Goal: Transaction & Acquisition: Purchase product/service

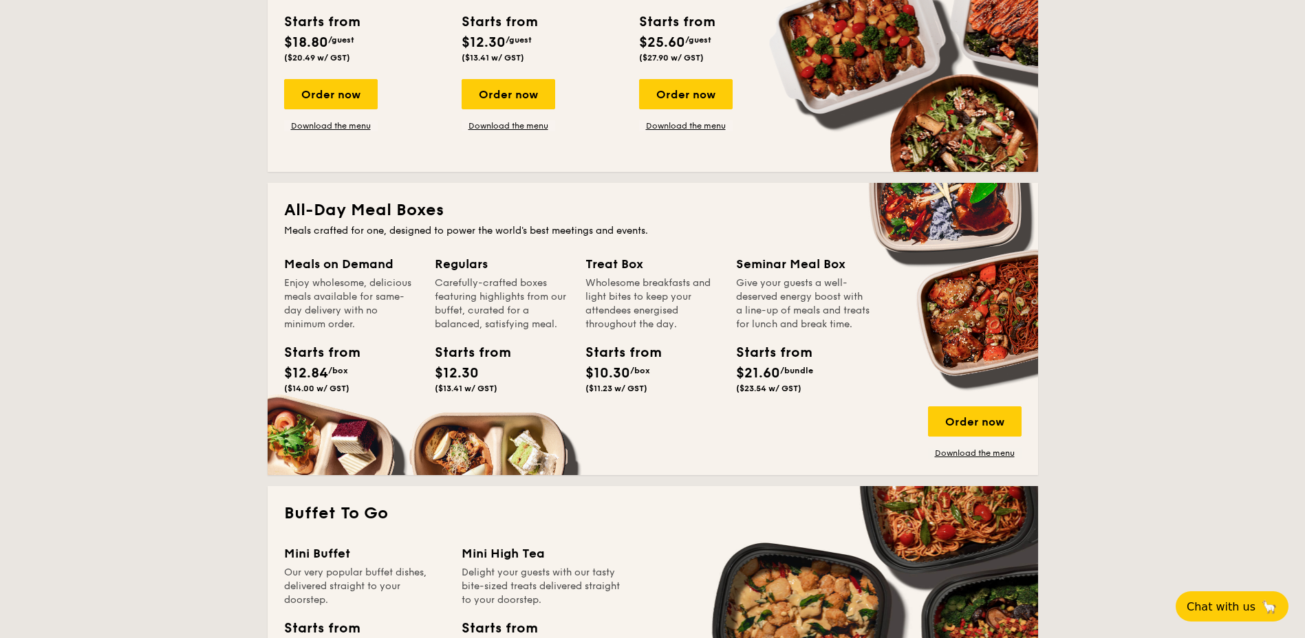
scroll to position [825, 0]
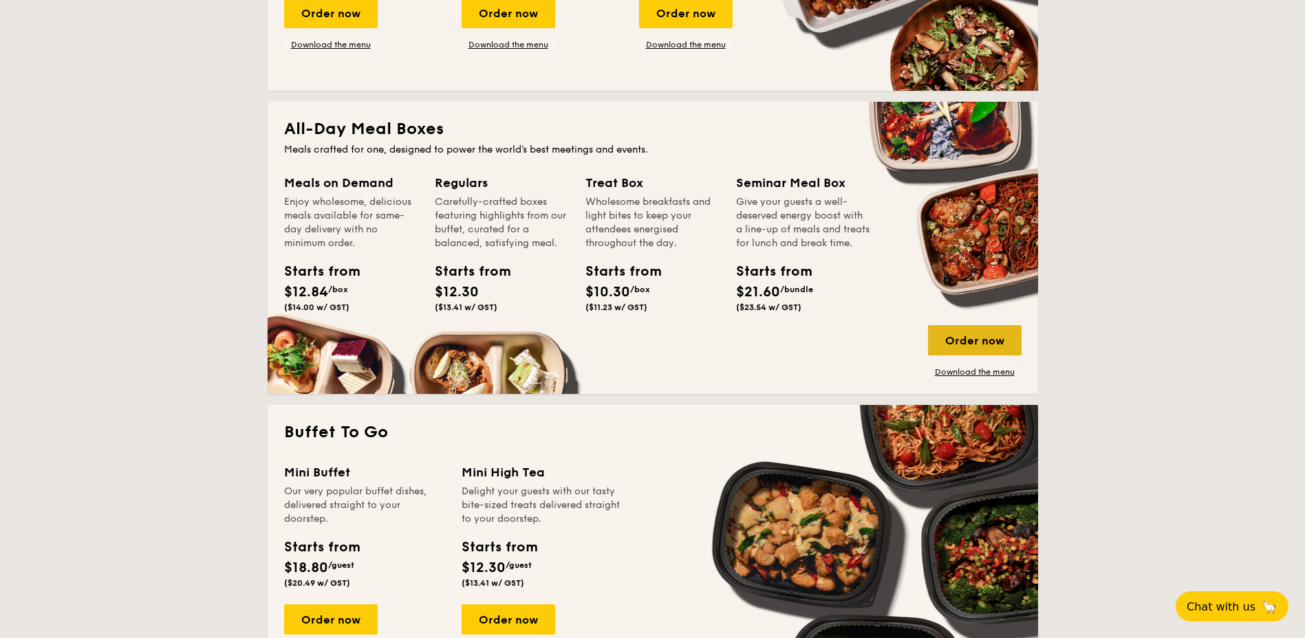
click at [984, 333] on div "Order now" at bounding box center [975, 340] width 94 height 30
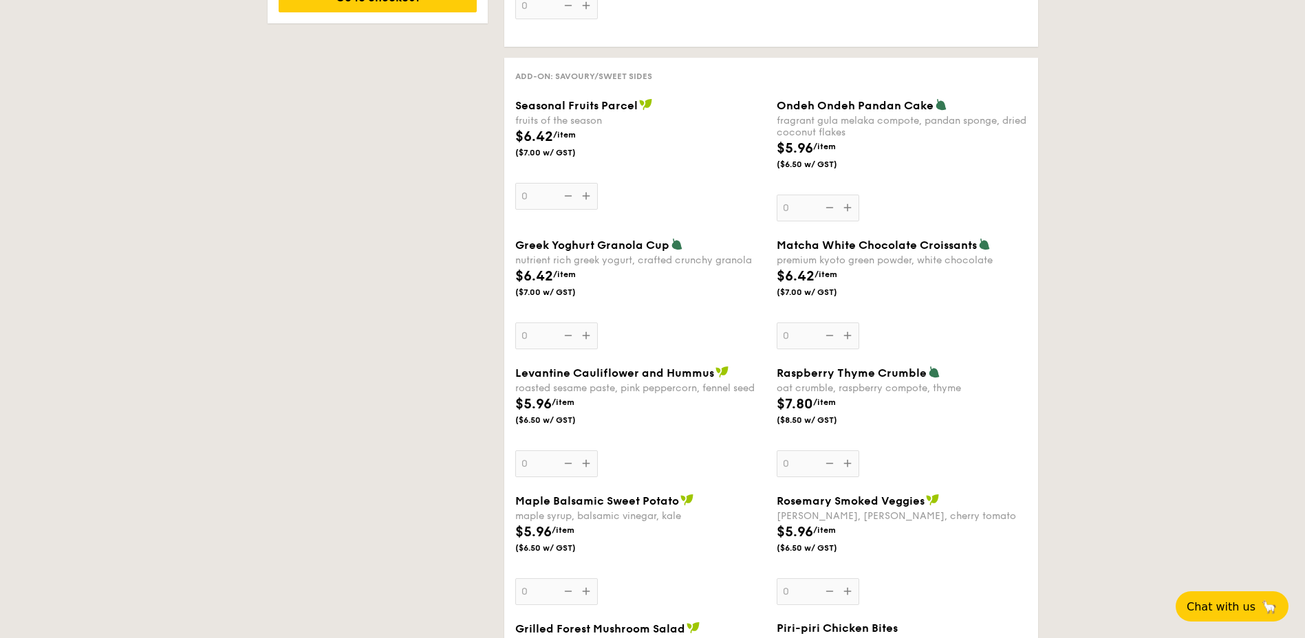
scroll to position [1032, 0]
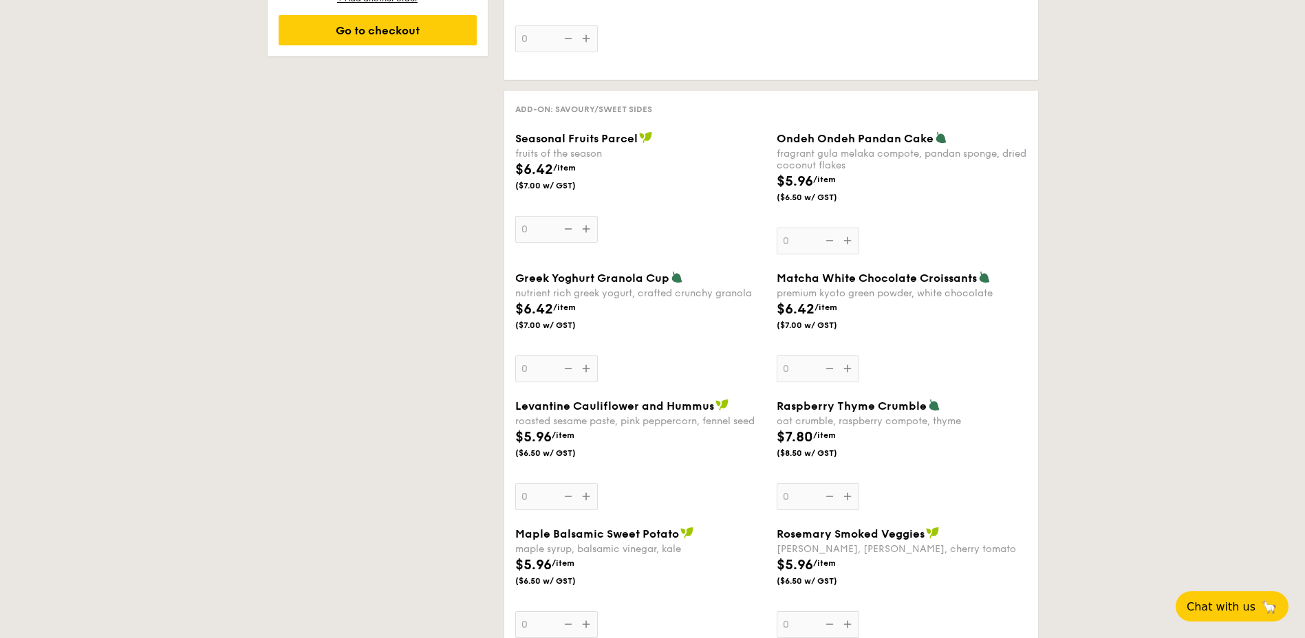
click at [858, 132] on span "Ondeh Ondeh Pandan Cake" at bounding box center [854, 138] width 157 height 13
click at [858, 228] on input "0" at bounding box center [817, 241] width 83 height 27
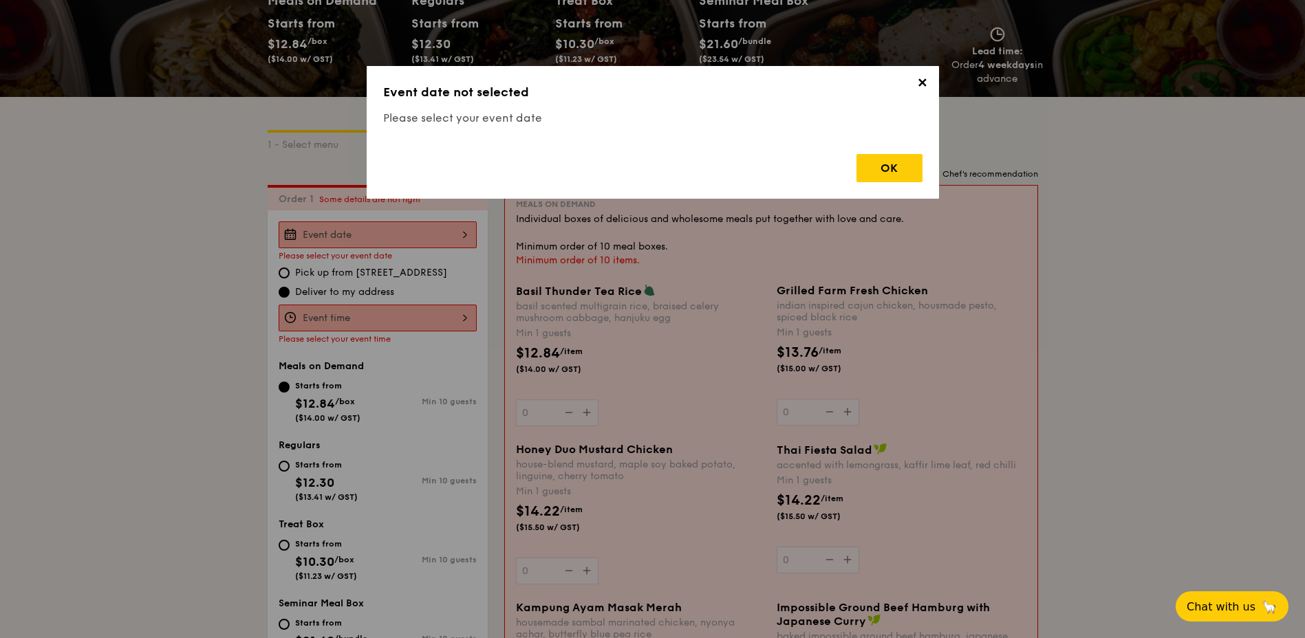
scroll to position [161, 0]
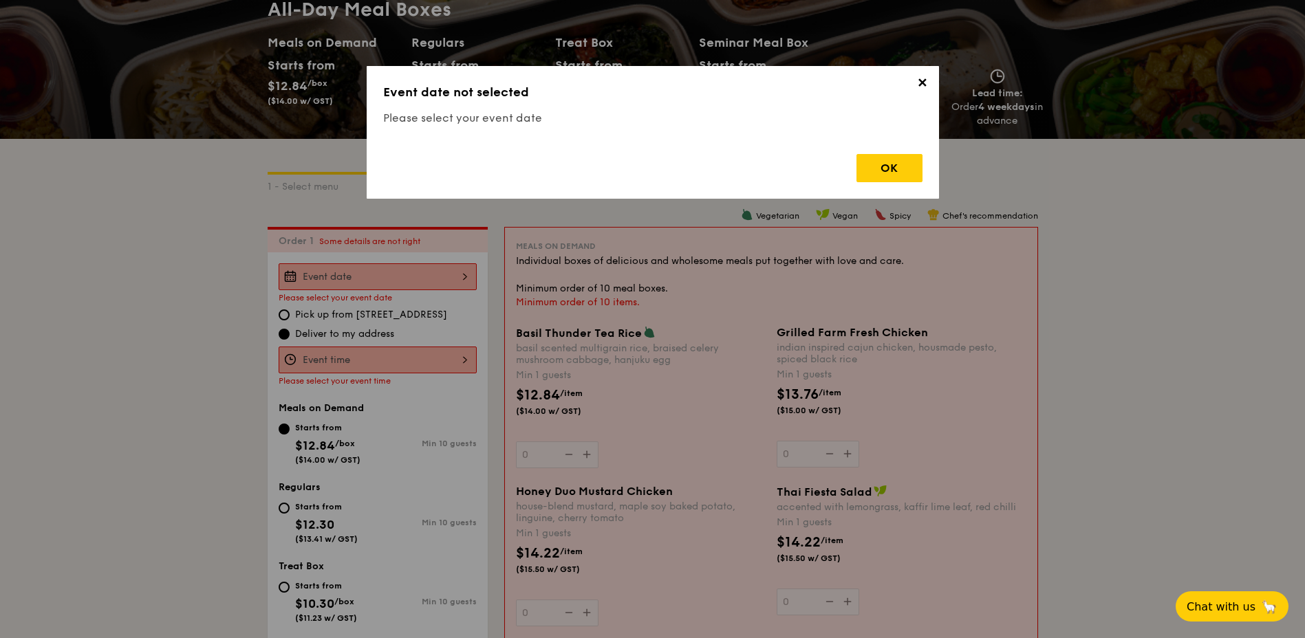
click at [915, 89] on span "✕" at bounding box center [922, 85] width 19 height 19
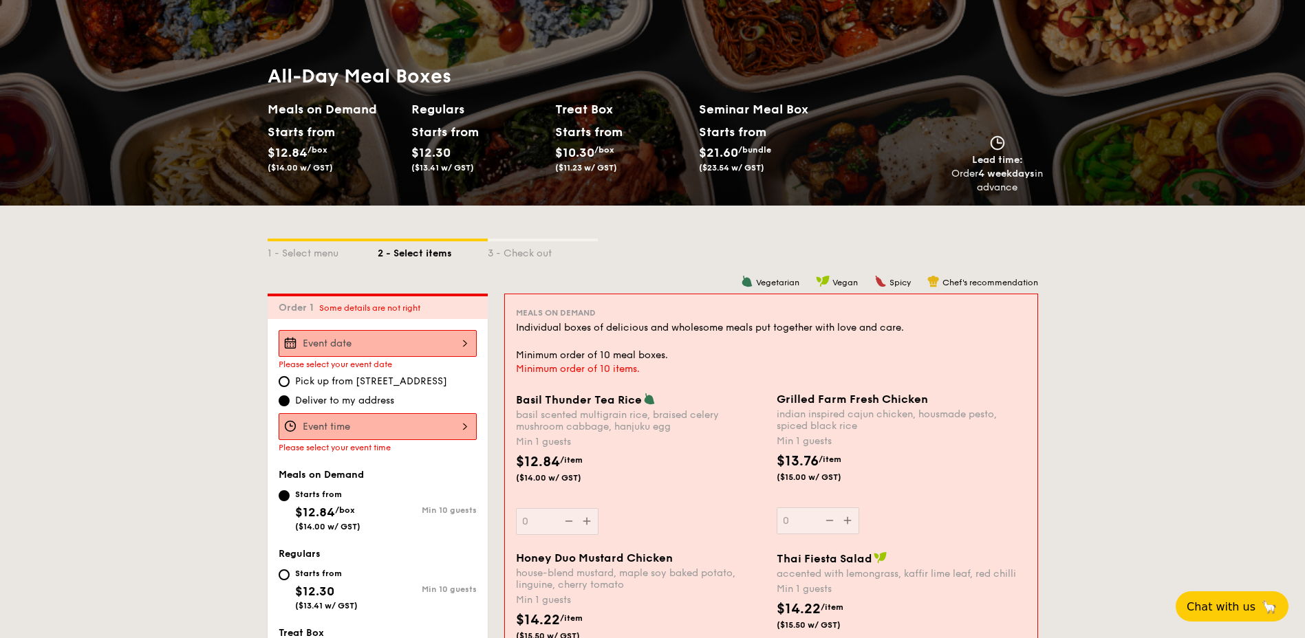
scroll to position [92, 0]
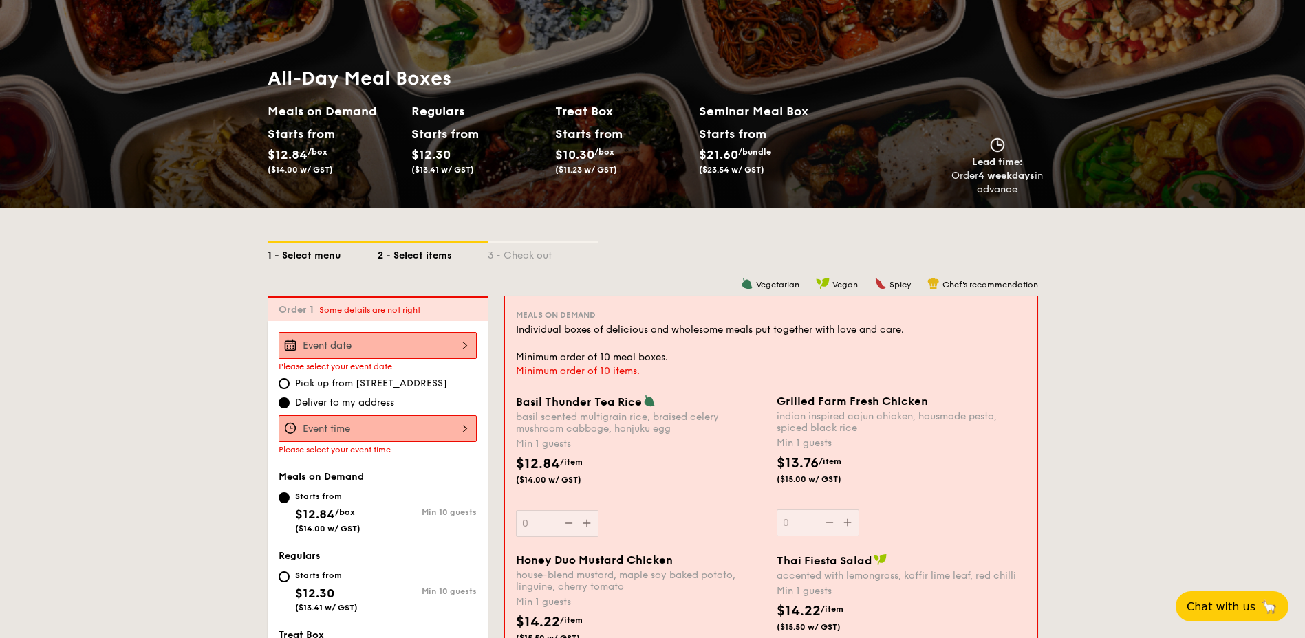
click at [326, 252] on div "1 - Select menu" at bounding box center [323, 252] width 110 height 19
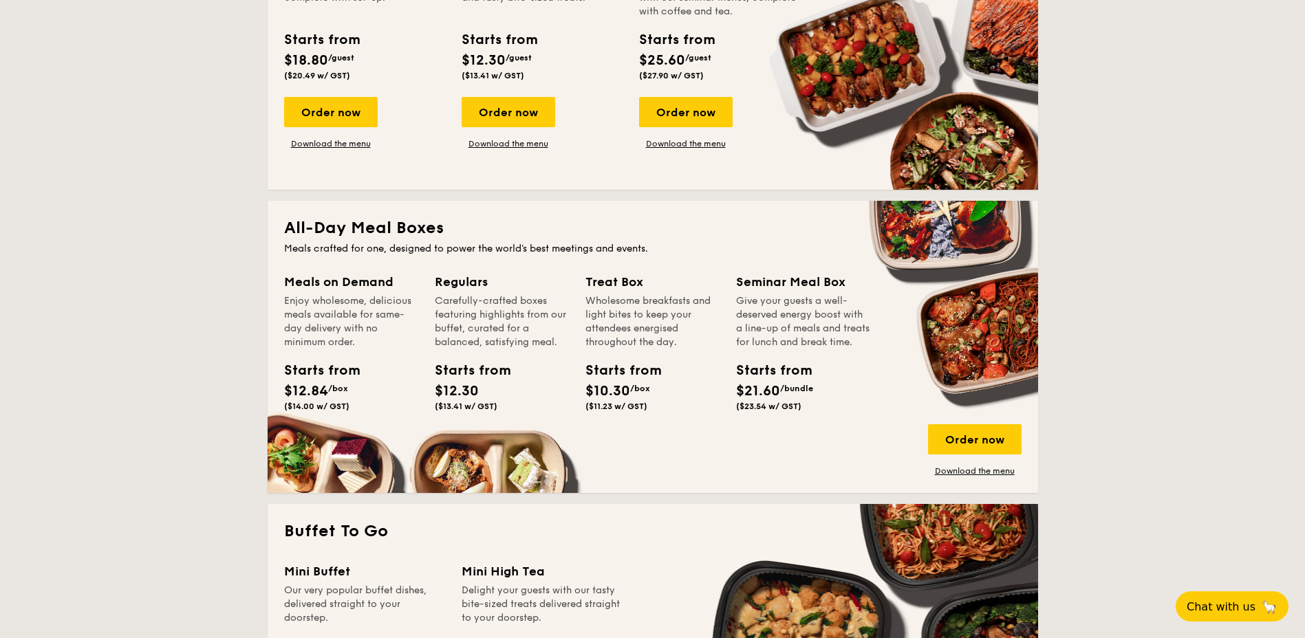
scroll to position [849, 0]
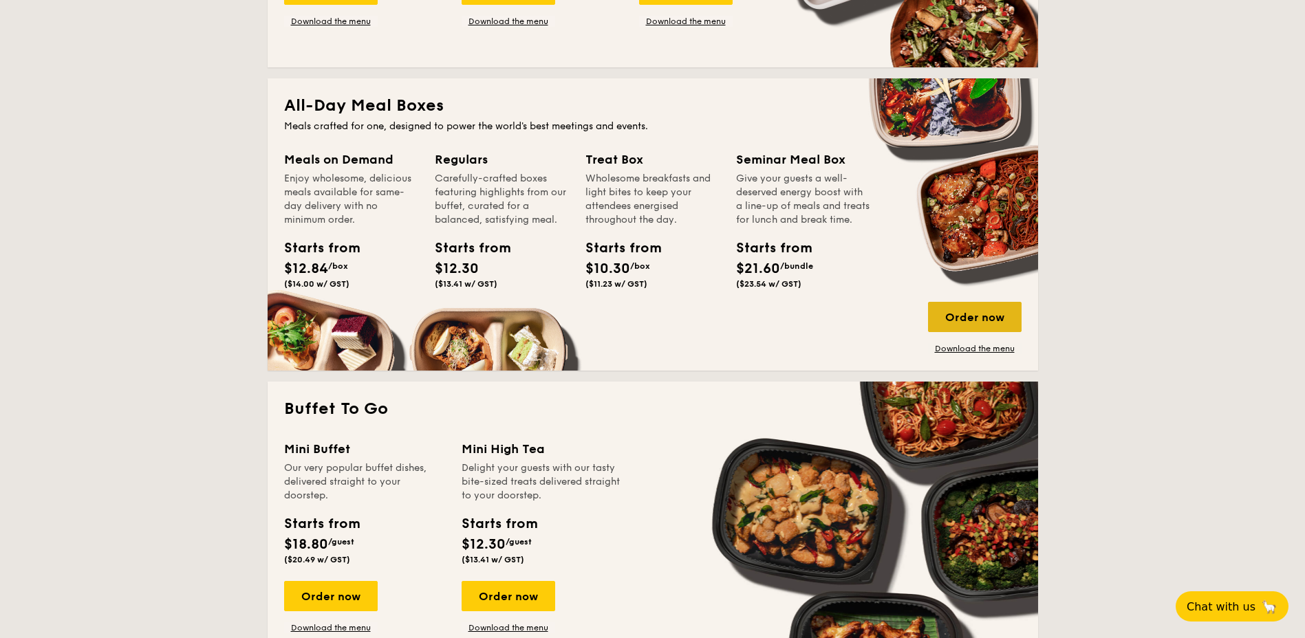
click at [948, 320] on div "Order now" at bounding box center [975, 317] width 94 height 30
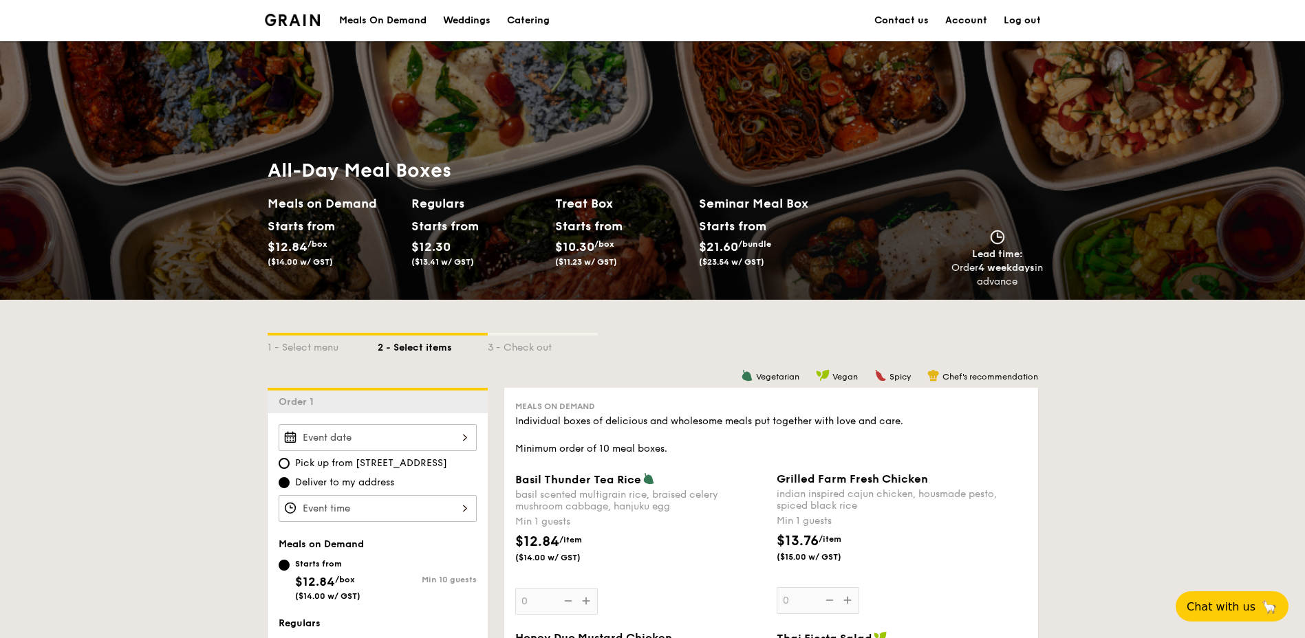
click at [347, 19] on div "Meals On Demand" at bounding box center [382, 20] width 87 height 41
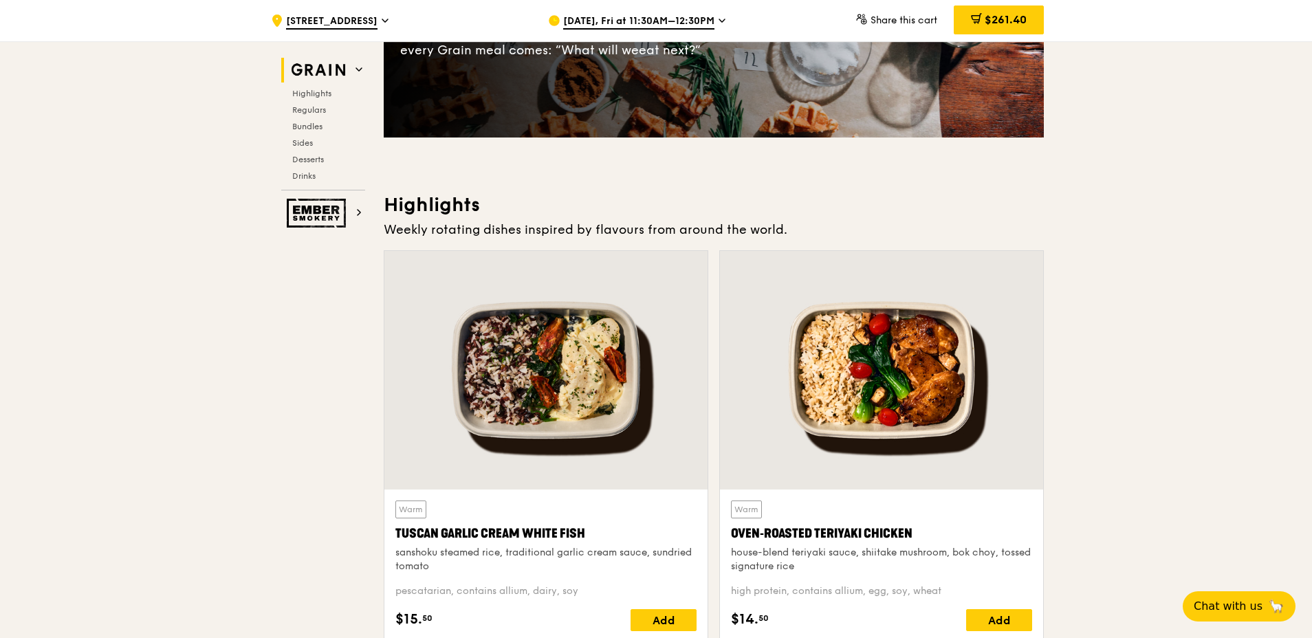
scroll to position [138, 0]
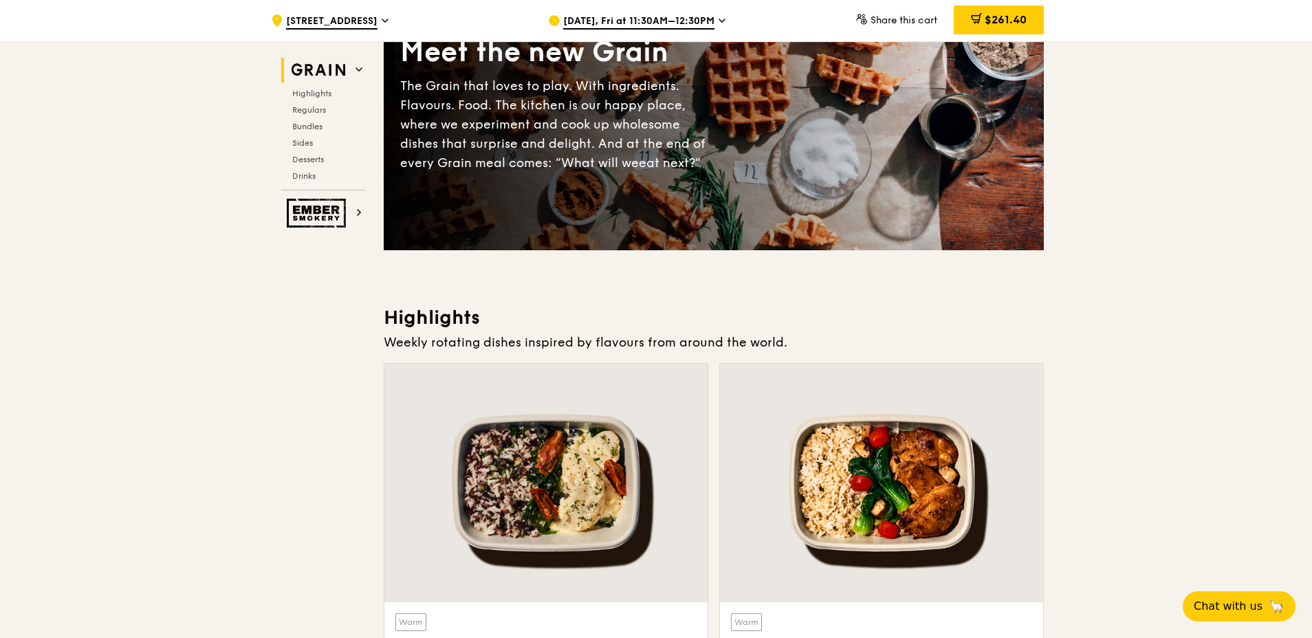
click at [315, 120] on div "Highlights Regulars Bundles Sides Desserts Drinks" at bounding box center [323, 135] width 84 height 94
click at [315, 123] on span "Bundles" at bounding box center [308, 127] width 32 height 10
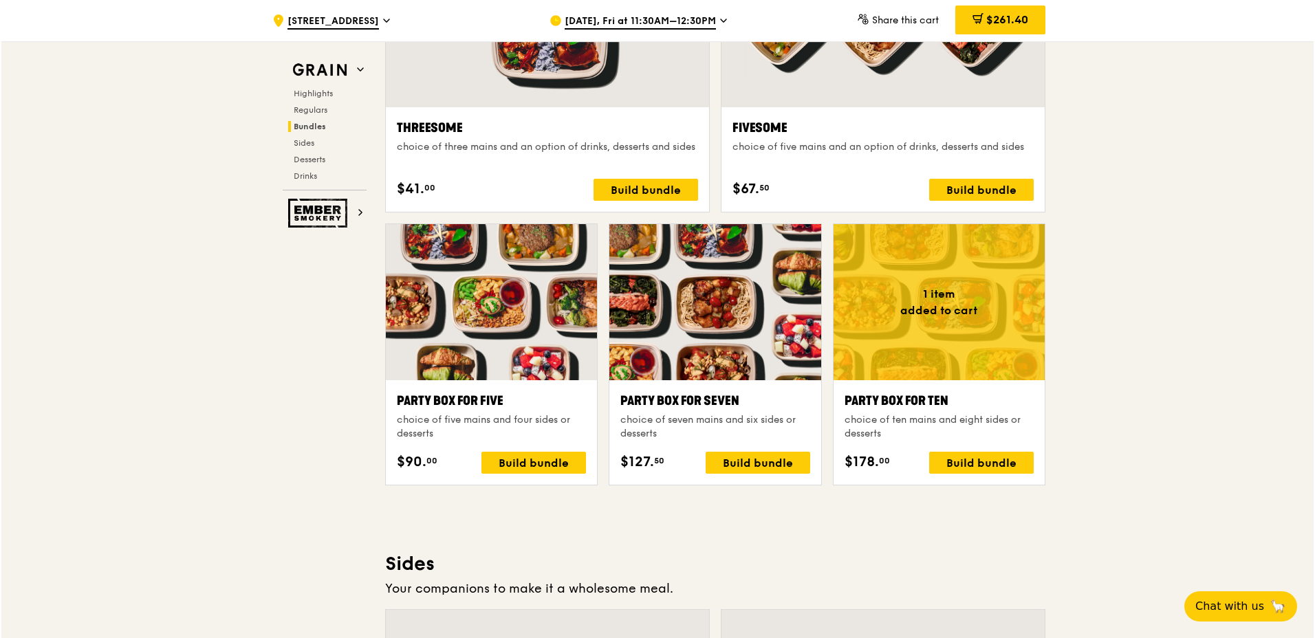
scroll to position [2599, 0]
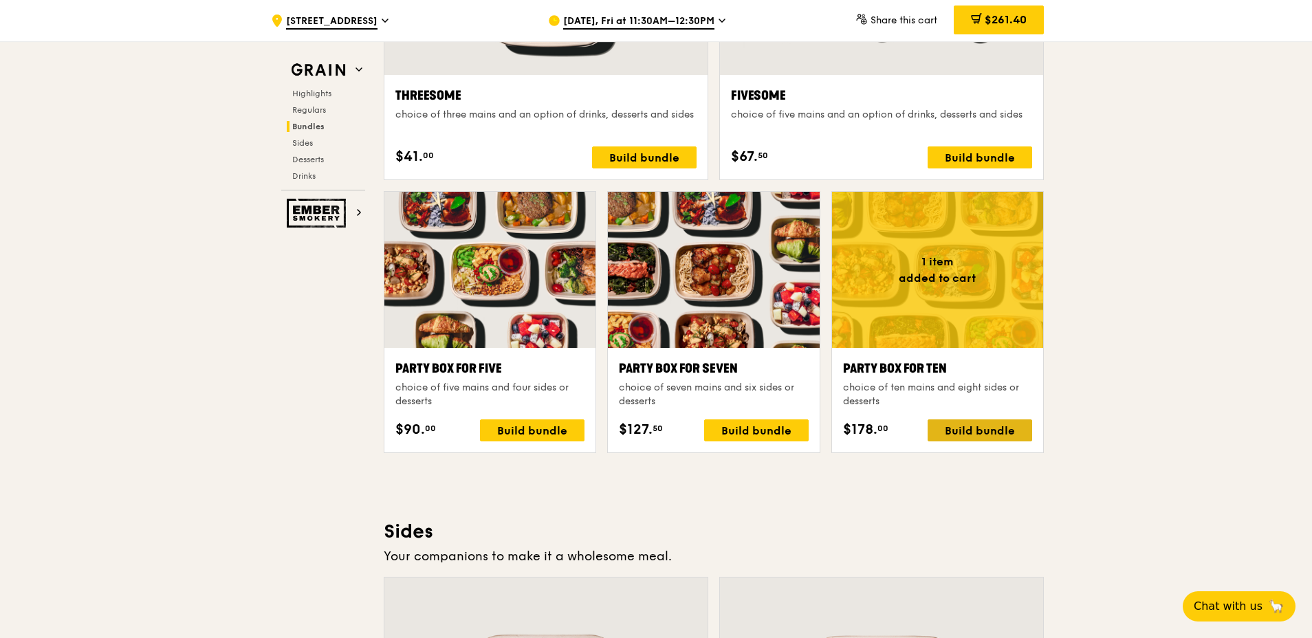
click at [1007, 432] on div "Build bundle" at bounding box center [980, 430] width 105 height 22
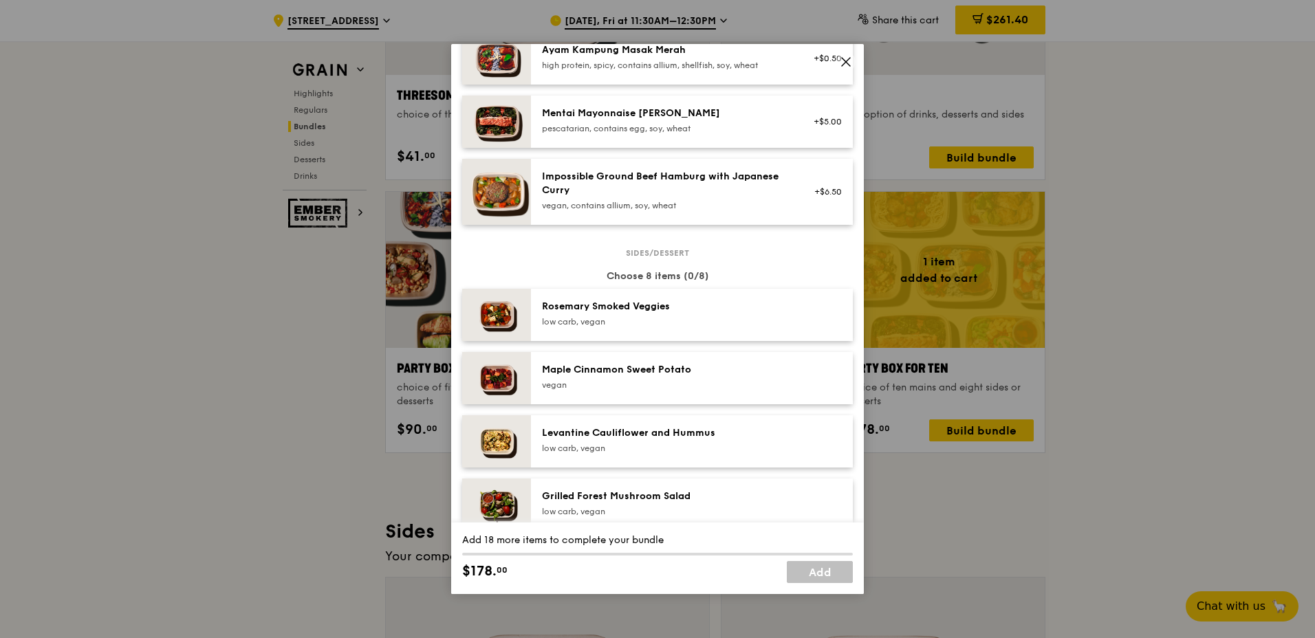
scroll to position [481, 0]
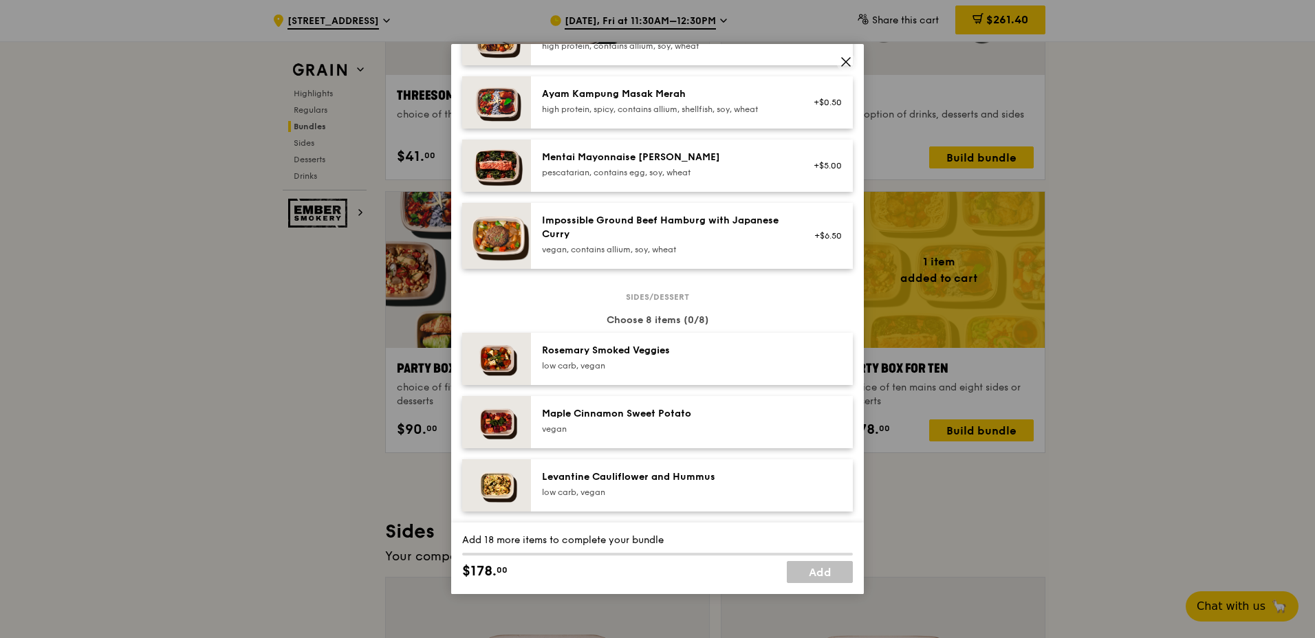
click at [684, 153] on div "Mentai Mayonnaise [PERSON_NAME]" at bounding box center [665, 158] width 247 height 14
click at [684, 155] on div "Mentai Mayonnaise [PERSON_NAME]" at bounding box center [665, 158] width 247 height 14
click at [695, 157] on div "Mentai Mayonnaise [PERSON_NAME]" at bounding box center [665, 158] width 247 height 14
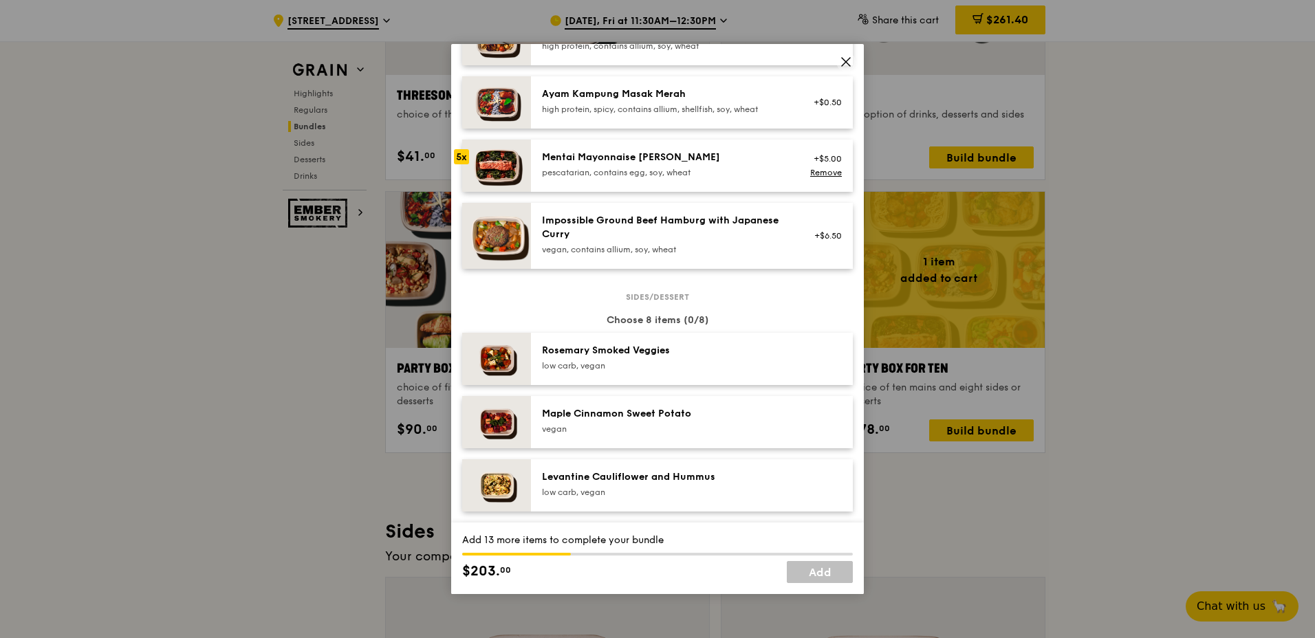
click at [695, 157] on div "Mentai Mayonnaise [PERSON_NAME]" at bounding box center [665, 158] width 247 height 14
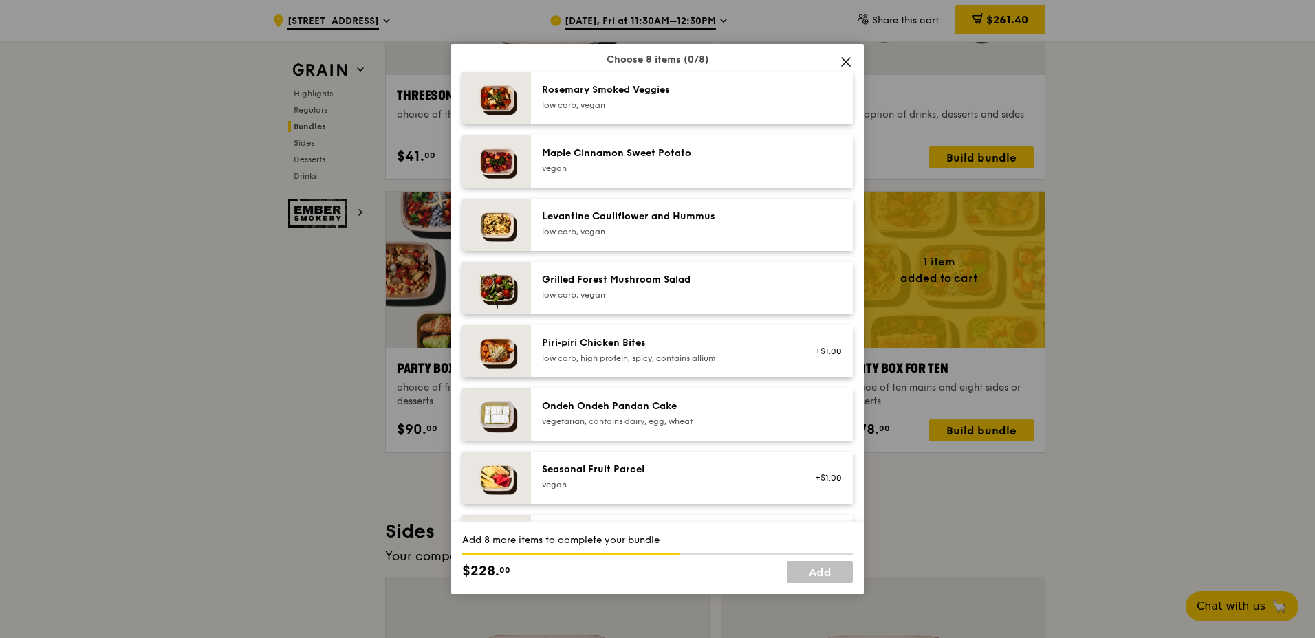
scroll to position [756, 0]
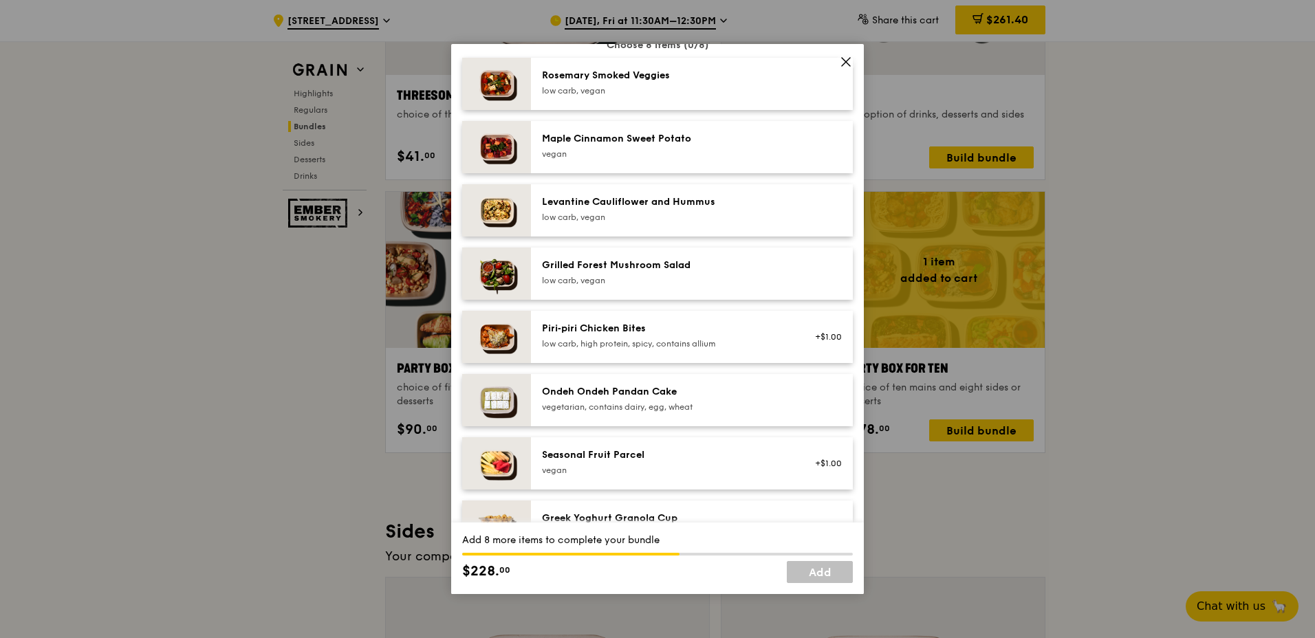
click at [723, 457] on div "Seasonal Fruit Parcel" at bounding box center [665, 455] width 247 height 14
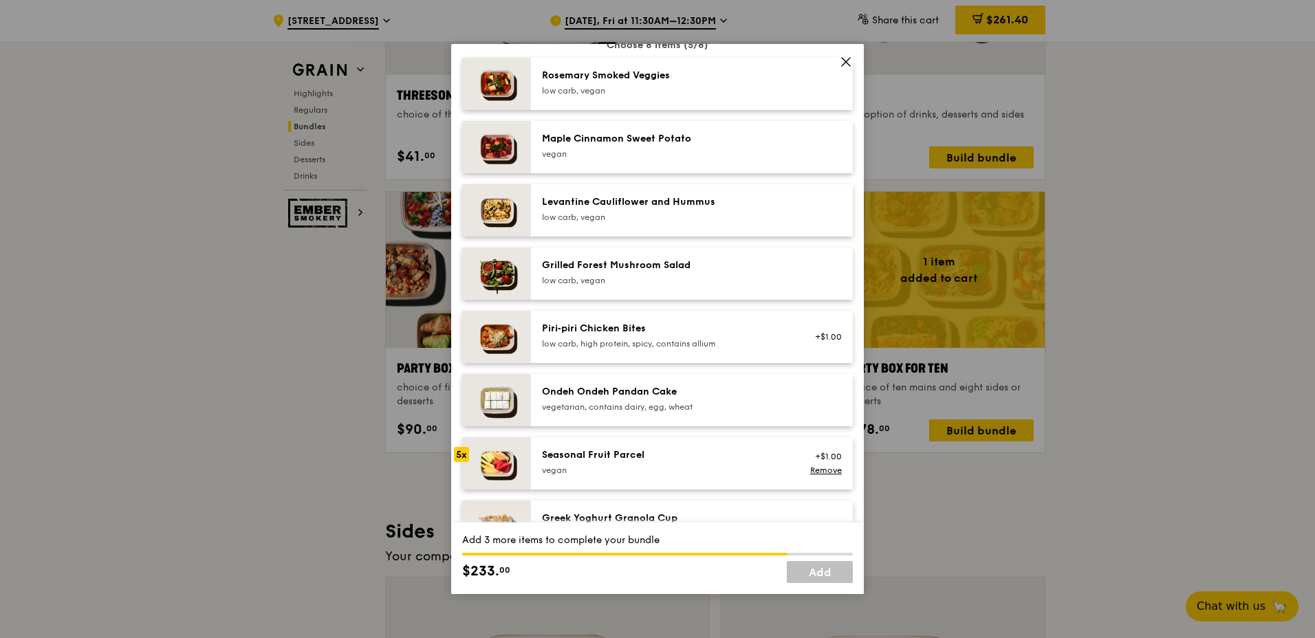
click at [723, 457] on div "Seasonal Fruit Parcel" at bounding box center [665, 455] width 247 height 14
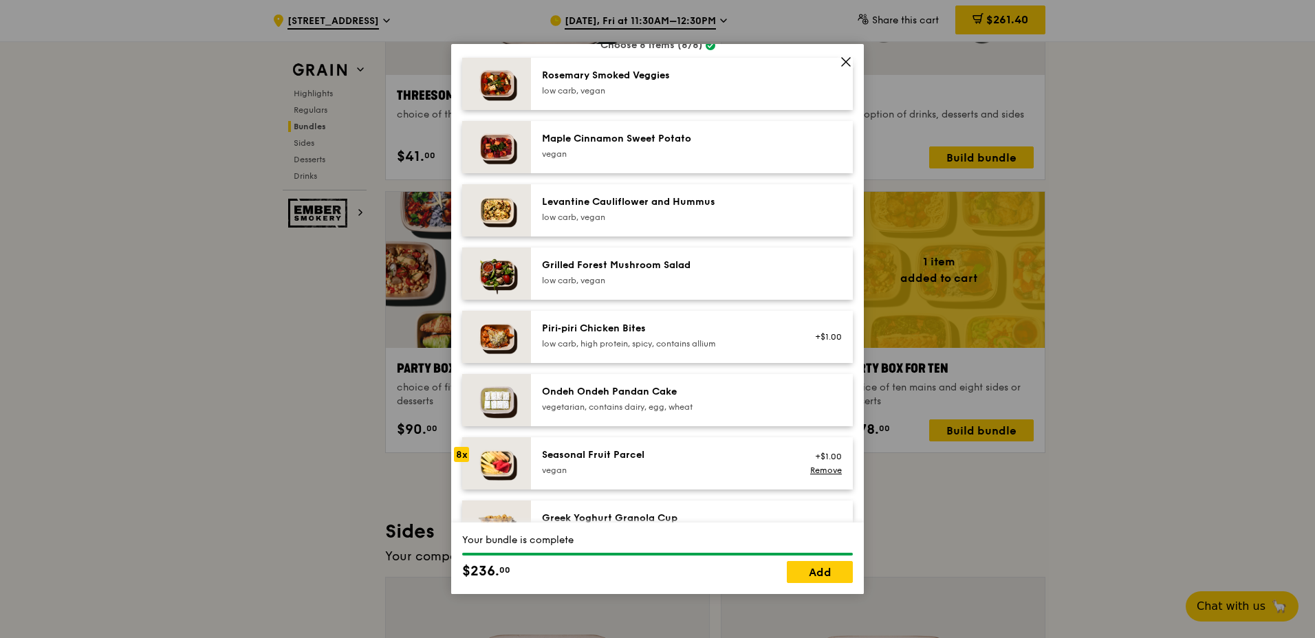
click at [723, 457] on div "Seasonal Fruit Parcel" at bounding box center [665, 455] width 247 height 14
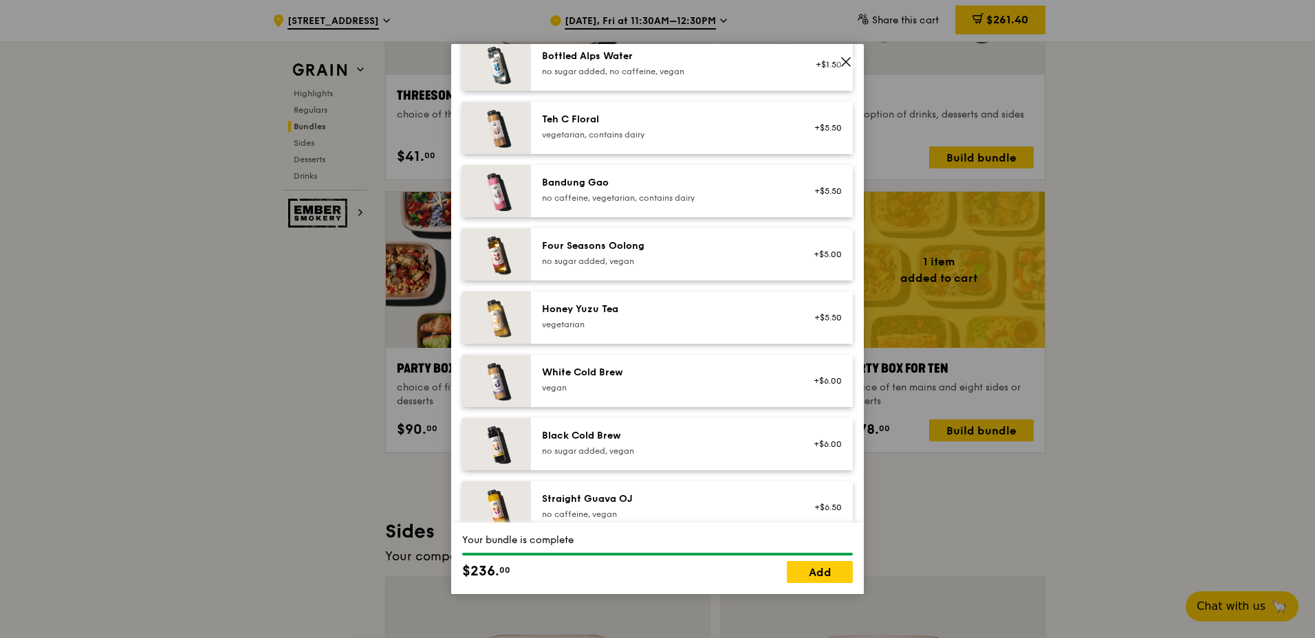
scroll to position [1494, 0]
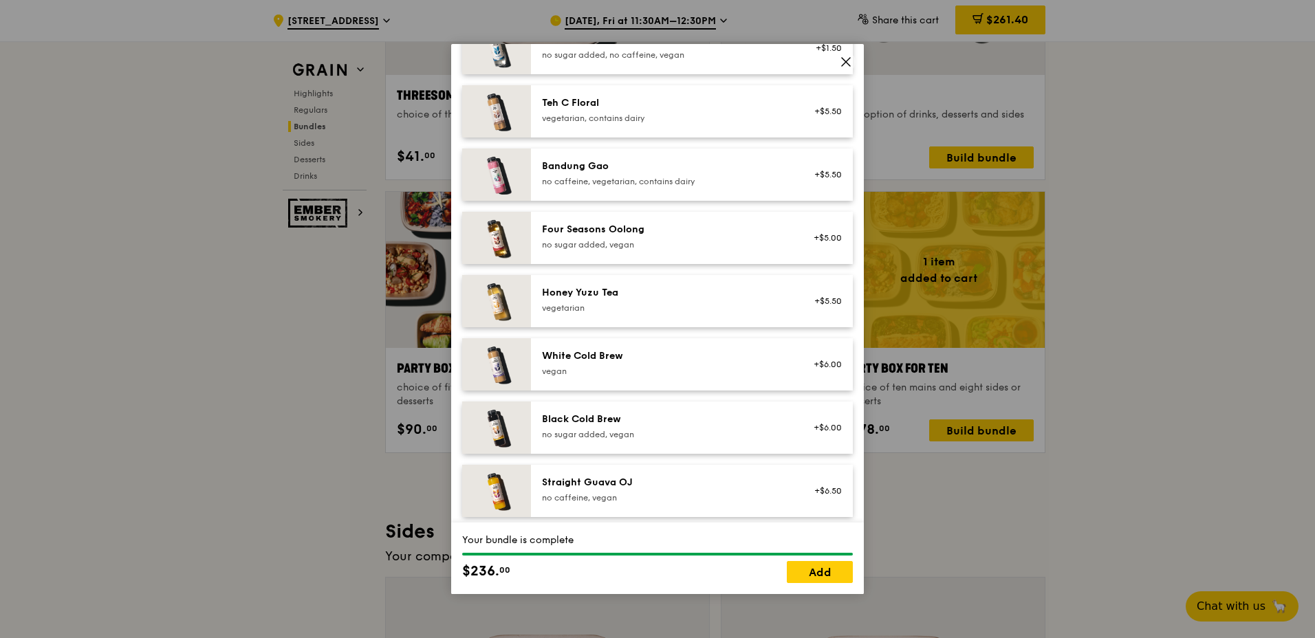
click at [725, 242] on div "no sugar added, vegan" at bounding box center [665, 244] width 247 height 11
click at [727, 247] on div "no sugar added, vegan" at bounding box center [665, 244] width 247 height 11
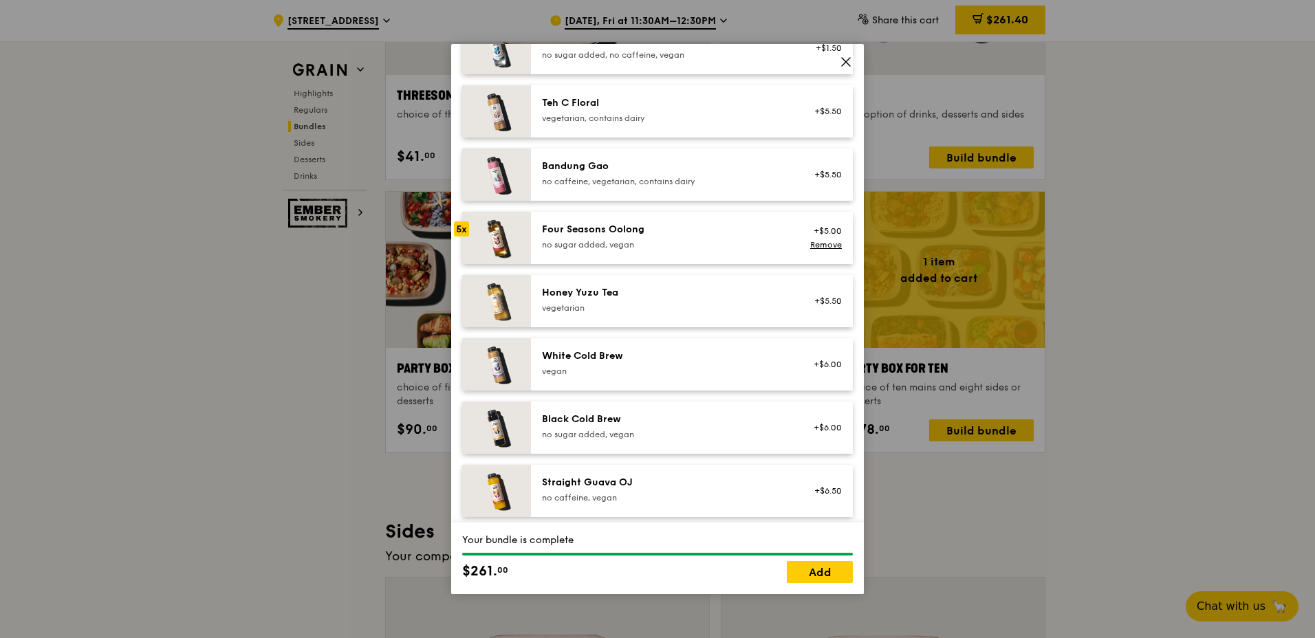
click at [727, 247] on div "no sugar added, vegan" at bounding box center [665, 244] width 247 height 11
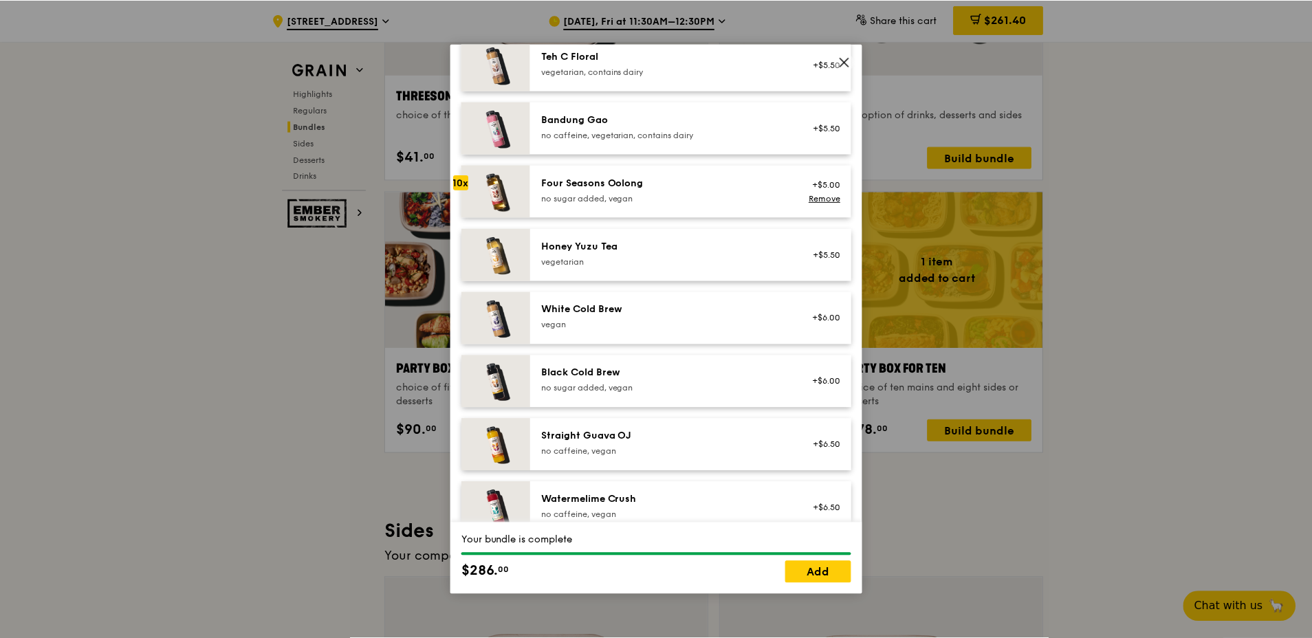
scroll to position [1563, 0]
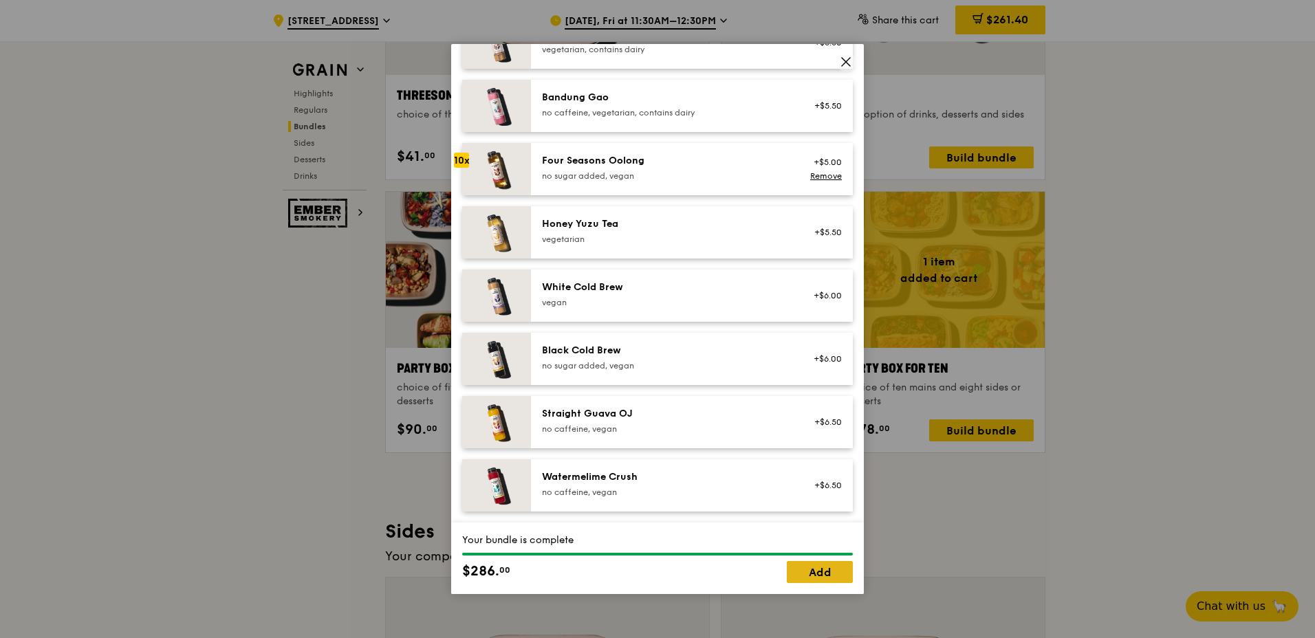
click at [821, 573] on link "Add" at bounding box center [820, 572] width 66 height 22
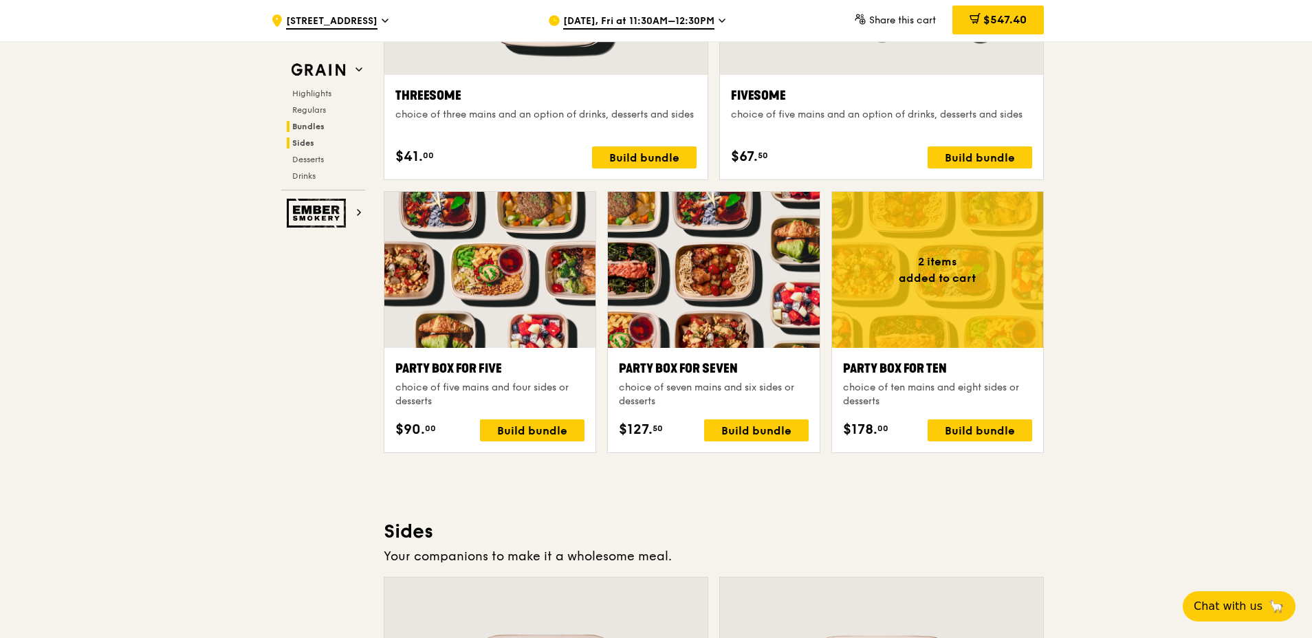
click at [318, 144] on h2 "Sides" at bounding box center [326, 143] width 78 height 11
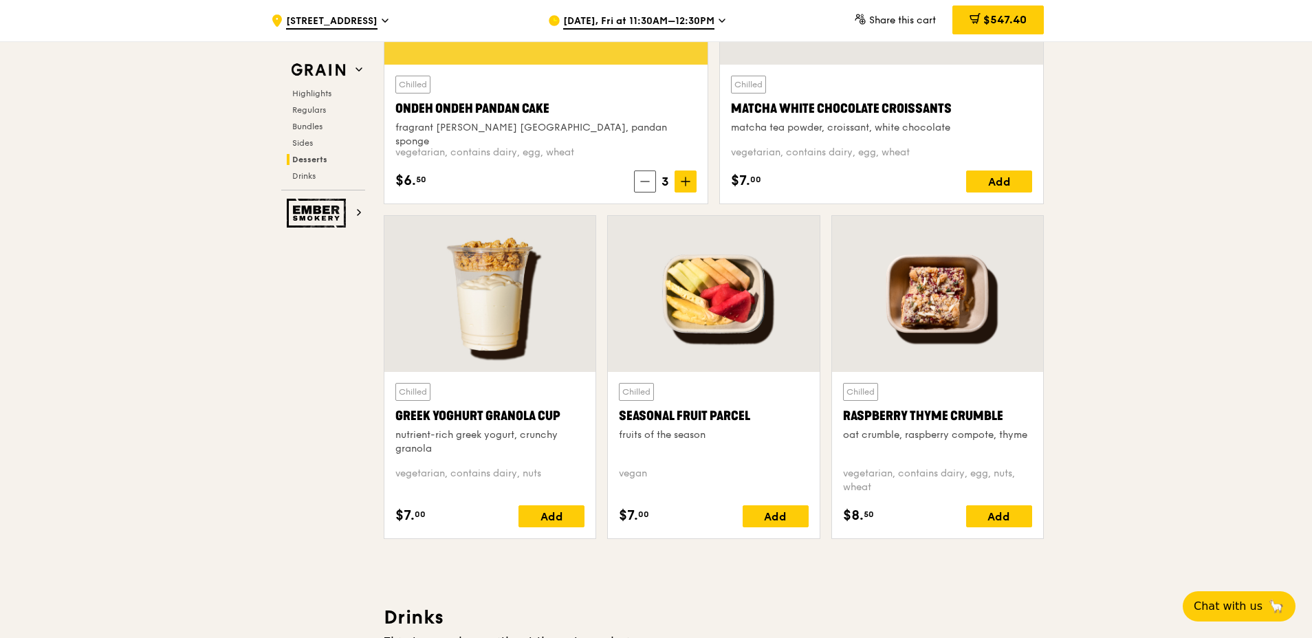
scroll to position [4233, 0]
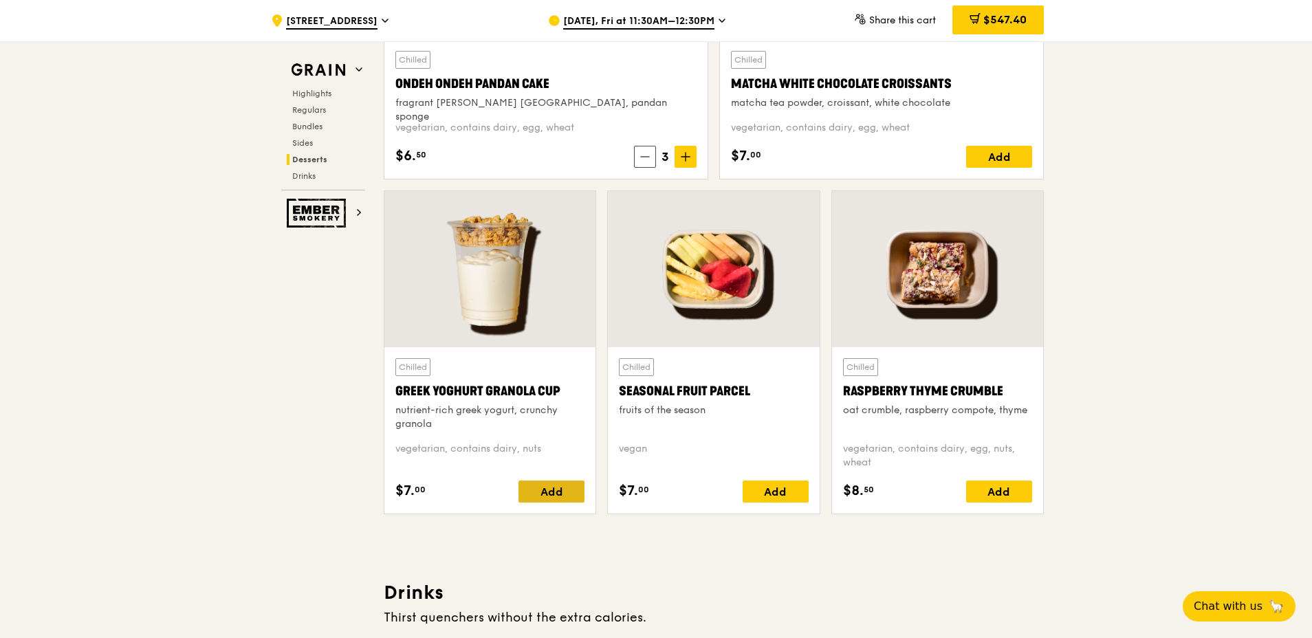
click at [562, 489] on div "Add" at bounding box center [552, 492] width 66 height 22
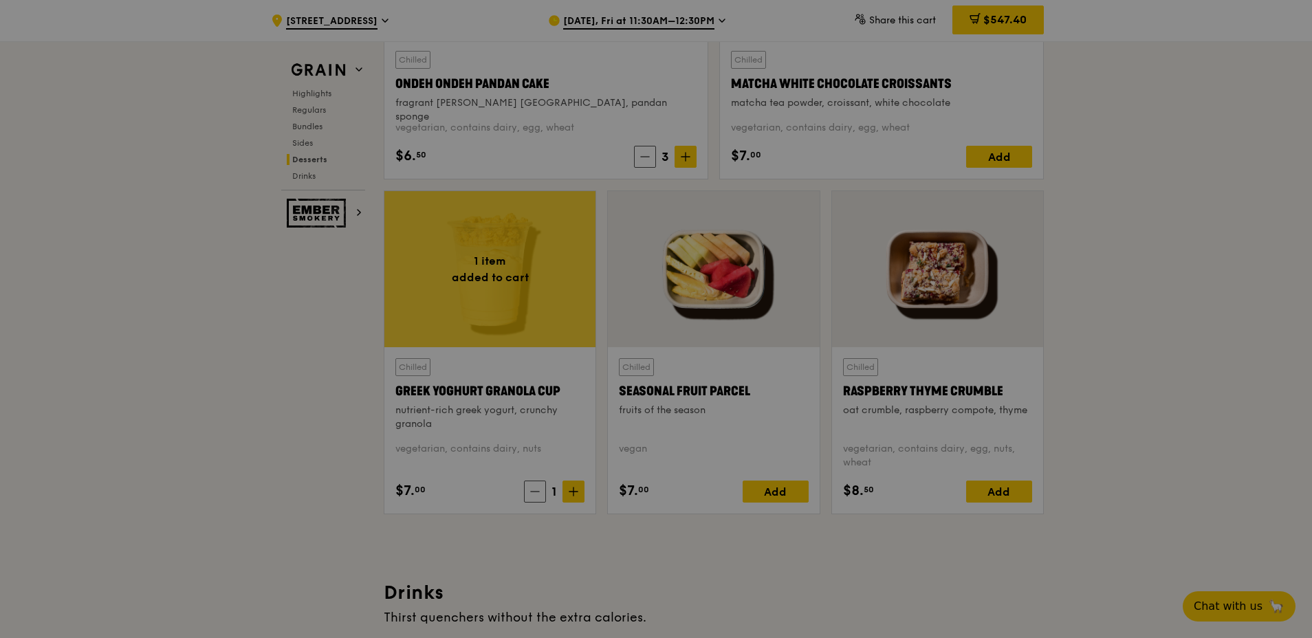
click at [578, 491] on div at bounding box center [656, 319] width 1312 height 638
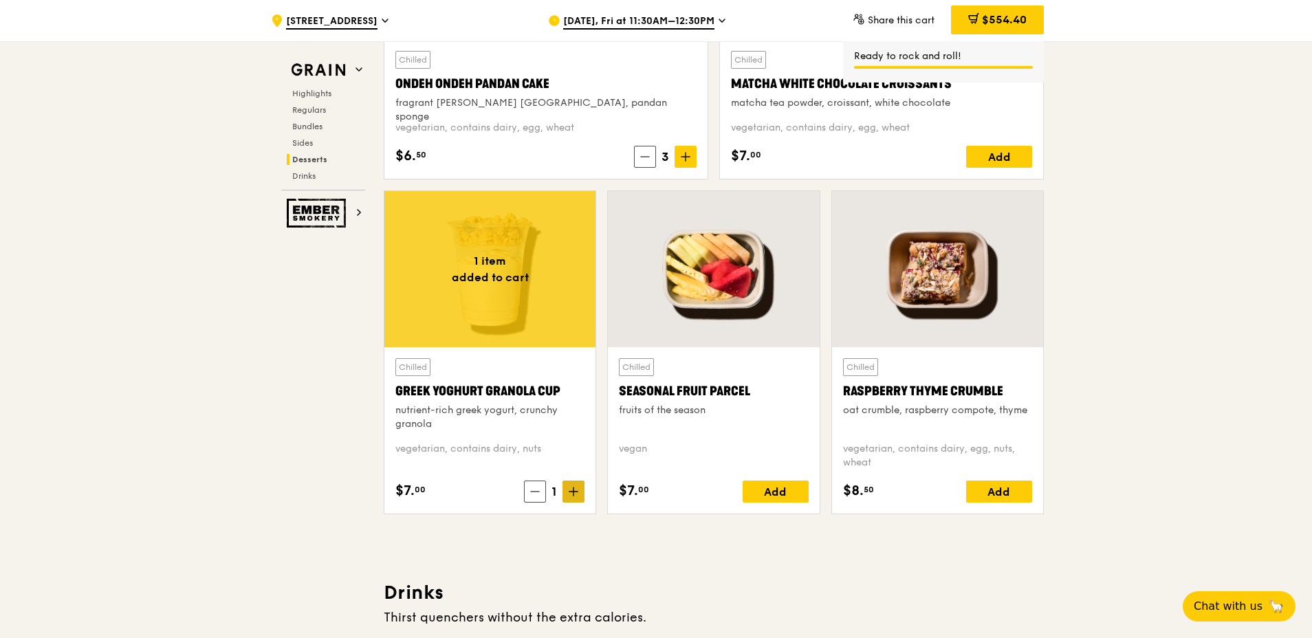
click at [577, 491] on icon at bounding box center [574, 492] width 10 height 10
click at [996, 19] on span "$561.40" at bounding box center [1005, 19] width 43 height 13
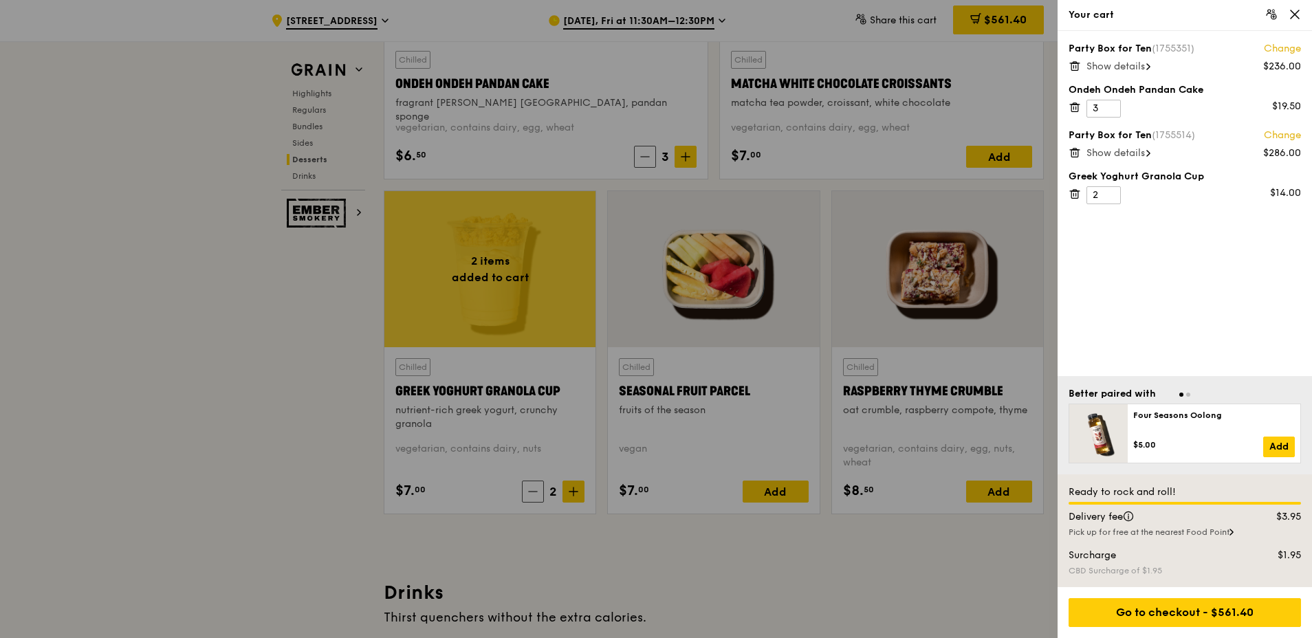
click at [1077, 65] on icon at bounding box center [1075, 66] width 12 height 12
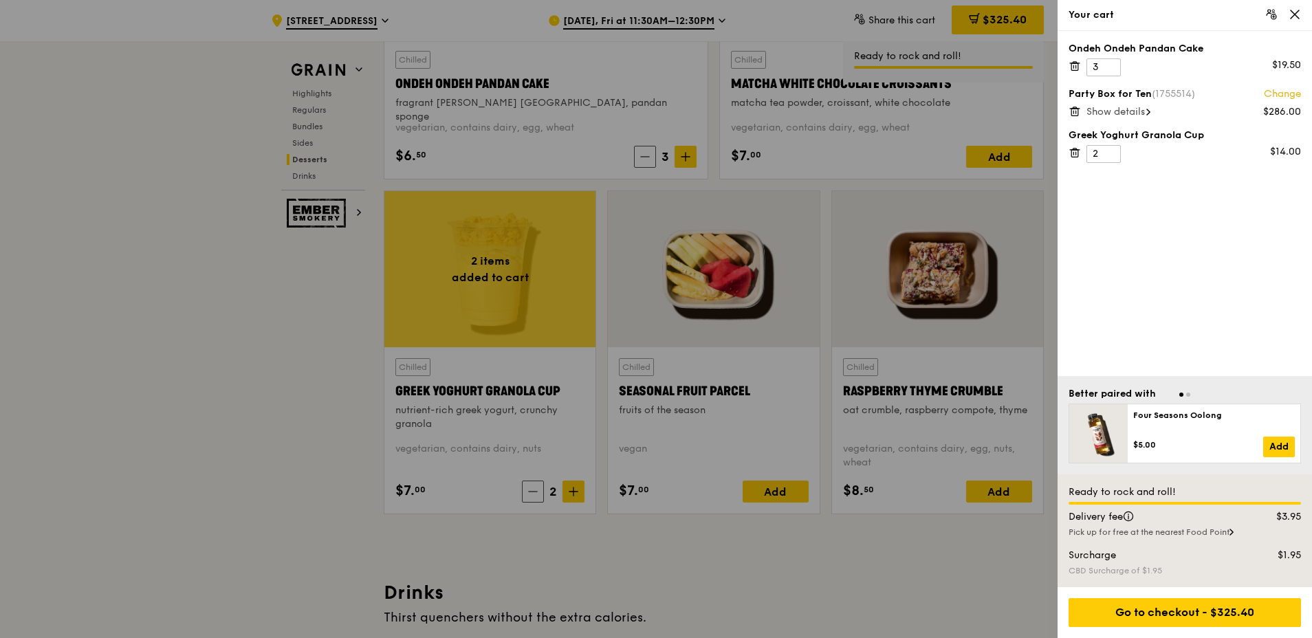
click at [1118, 105] on div "Party Box for Ten (1755514) Change $286.00 Show details" at bounding box center [1185, 102] width 232 height 30
click at [1118, 111] on span "Show details" at bounding box center [1116, 112] width 58 height 12
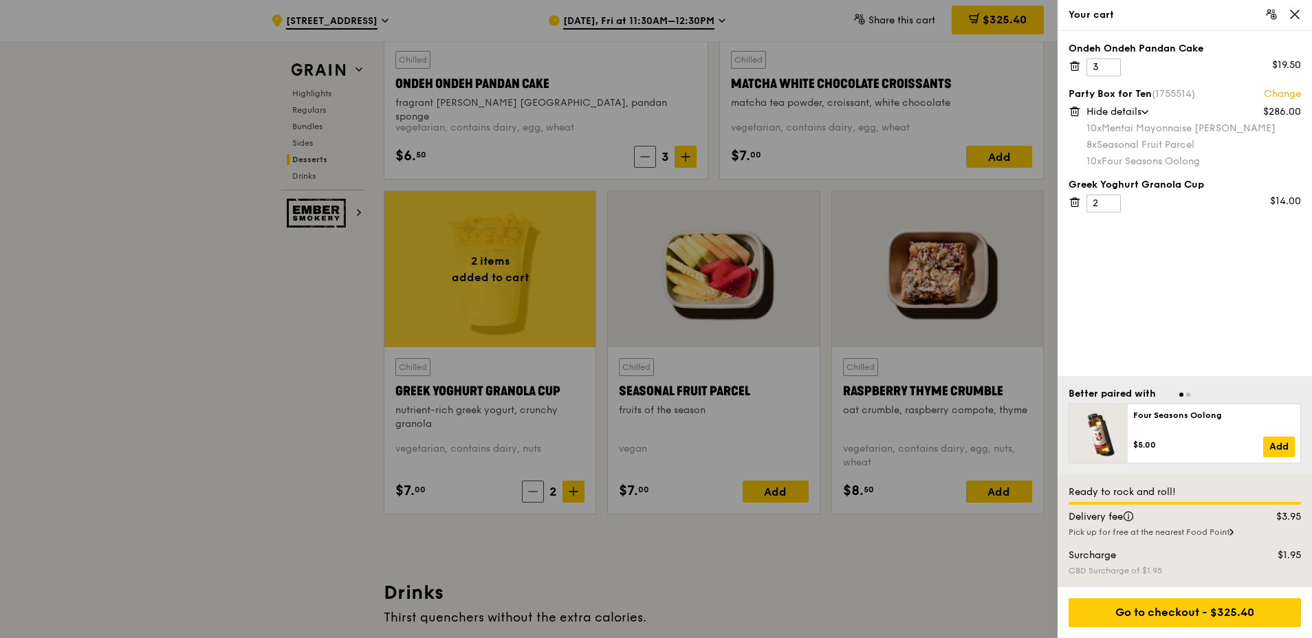
click at [1075, 202] on icon at bounding box center [1075, 202] width 12 height 12
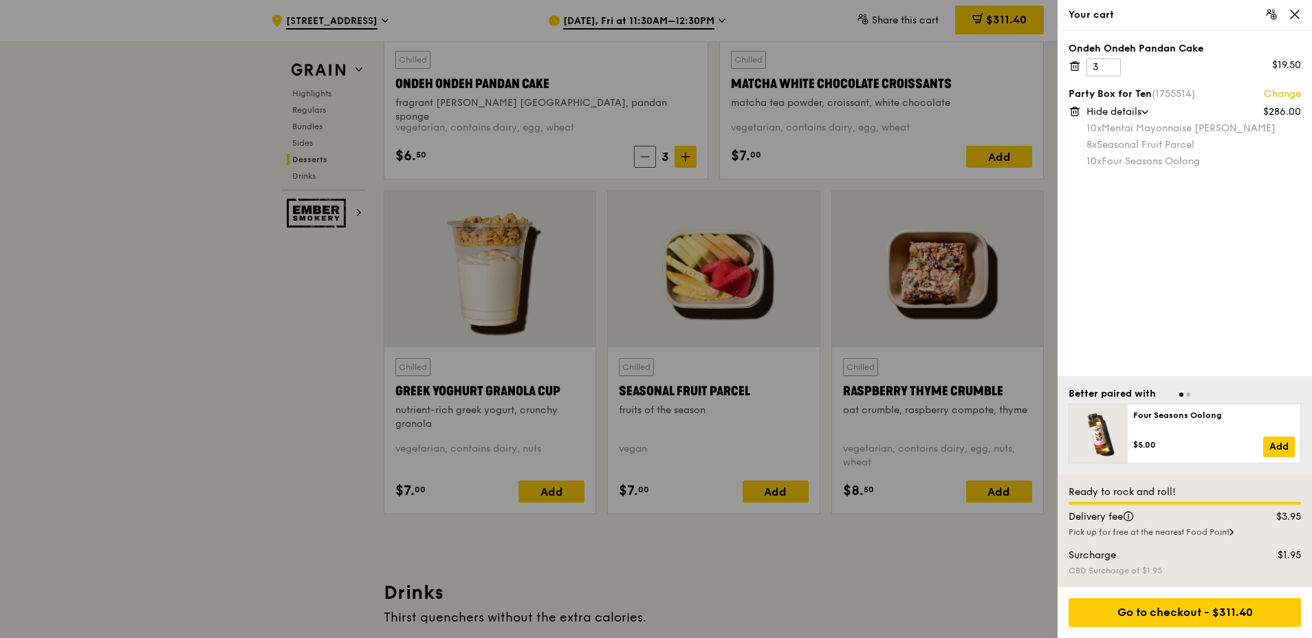
click at [781, 496] on div at bounding box center [656, 319] width 1312 height 638
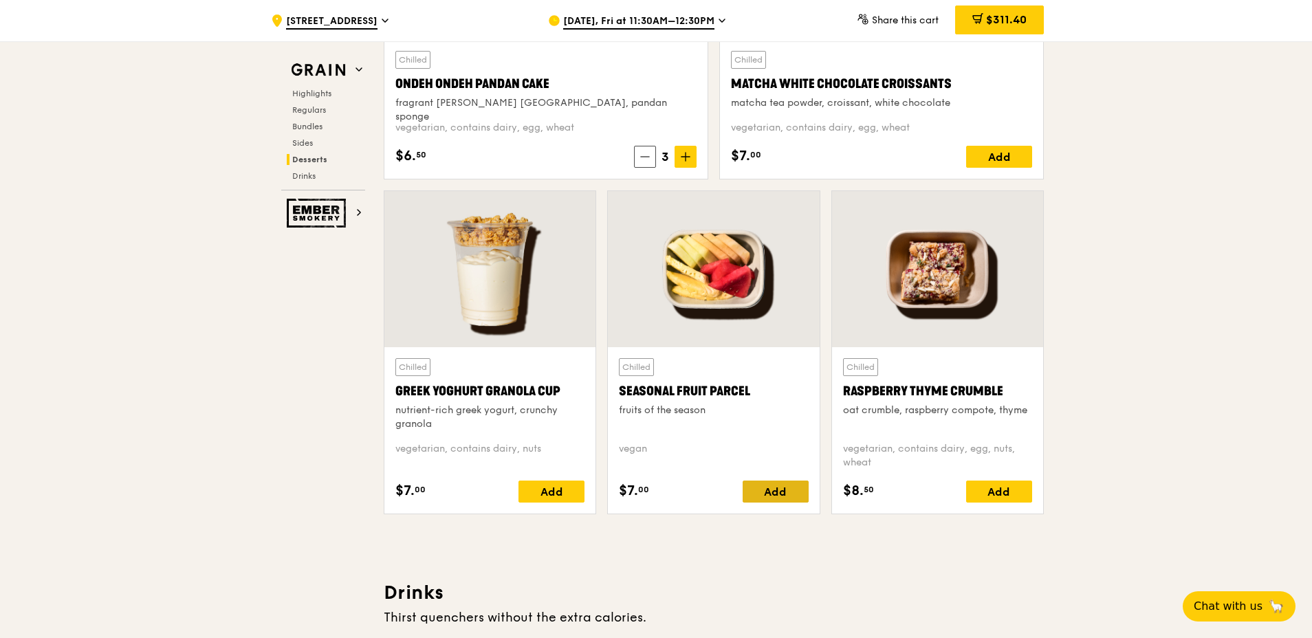
click at [782, 492] on div "Add" at bounding box center [776, 492] width 66 height 22
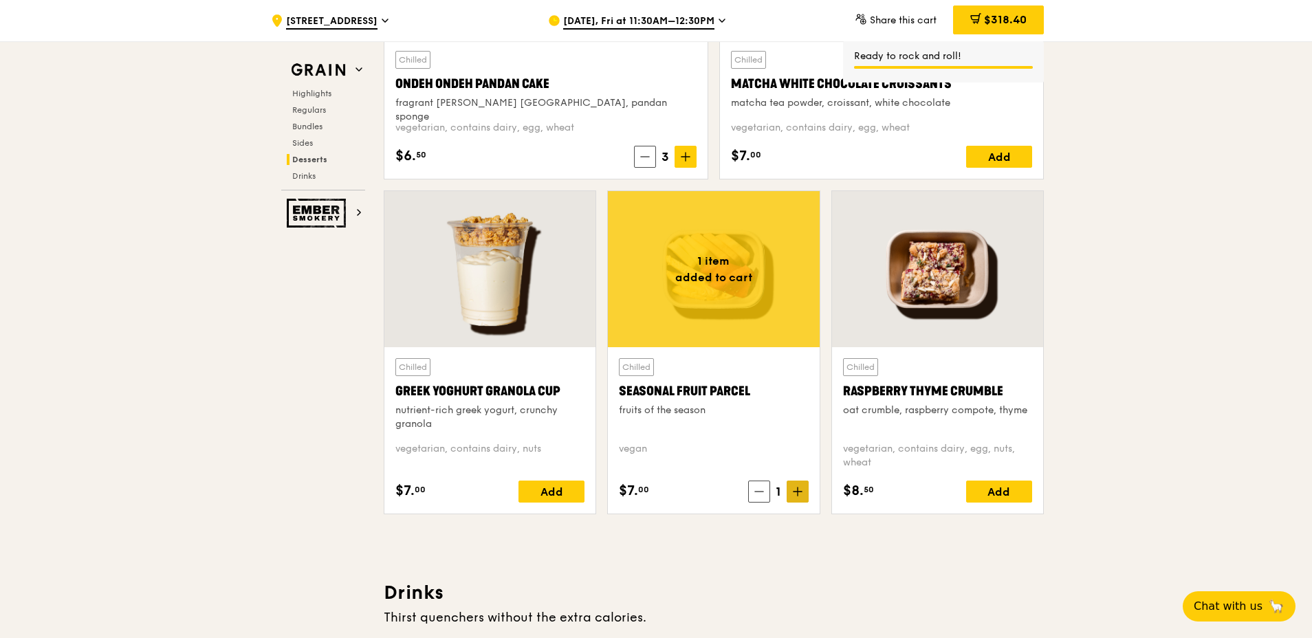
click at [802, 494] on icon at bounding box center [798, 492] width 10 height 10
click at [561, 490] on div "Add" at bounding box center [552, 492] width 66 height 22
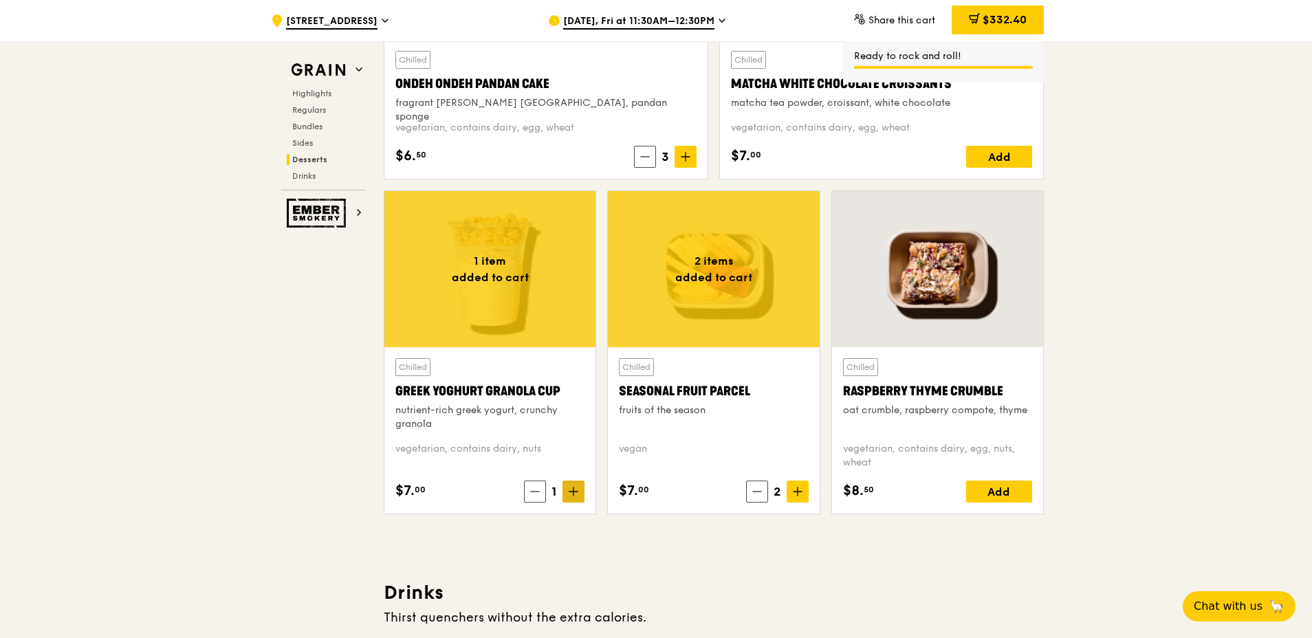
click at [574, 490] on icon at bounding box center [574, 492] width 10 height 10
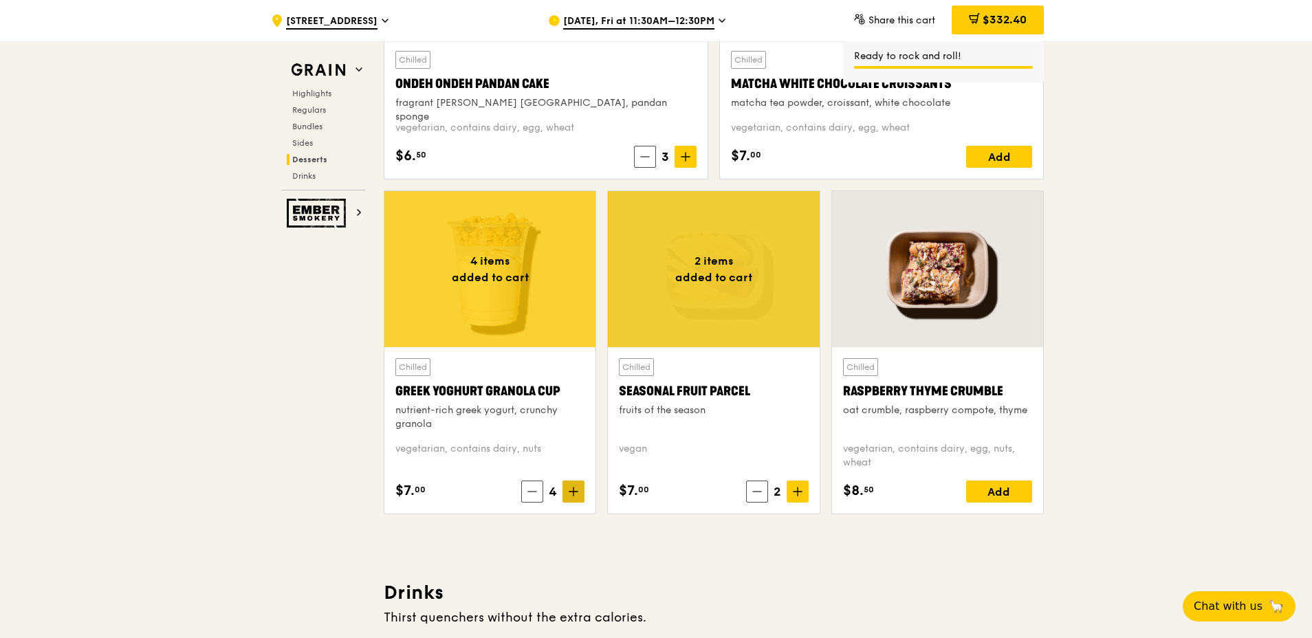
click at [574, 490] on icon at bounding box center [574, 492] width 10 height 10
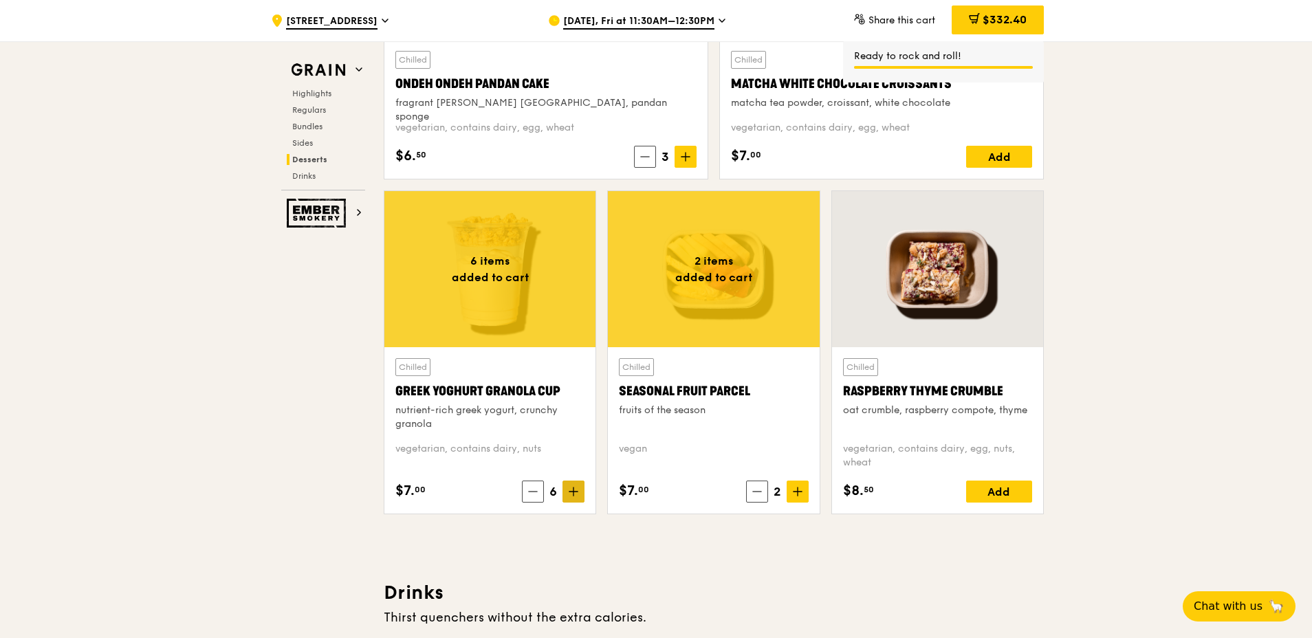
click at [574, 490] on icon at bounding box center [574, 492] width 10 height 10
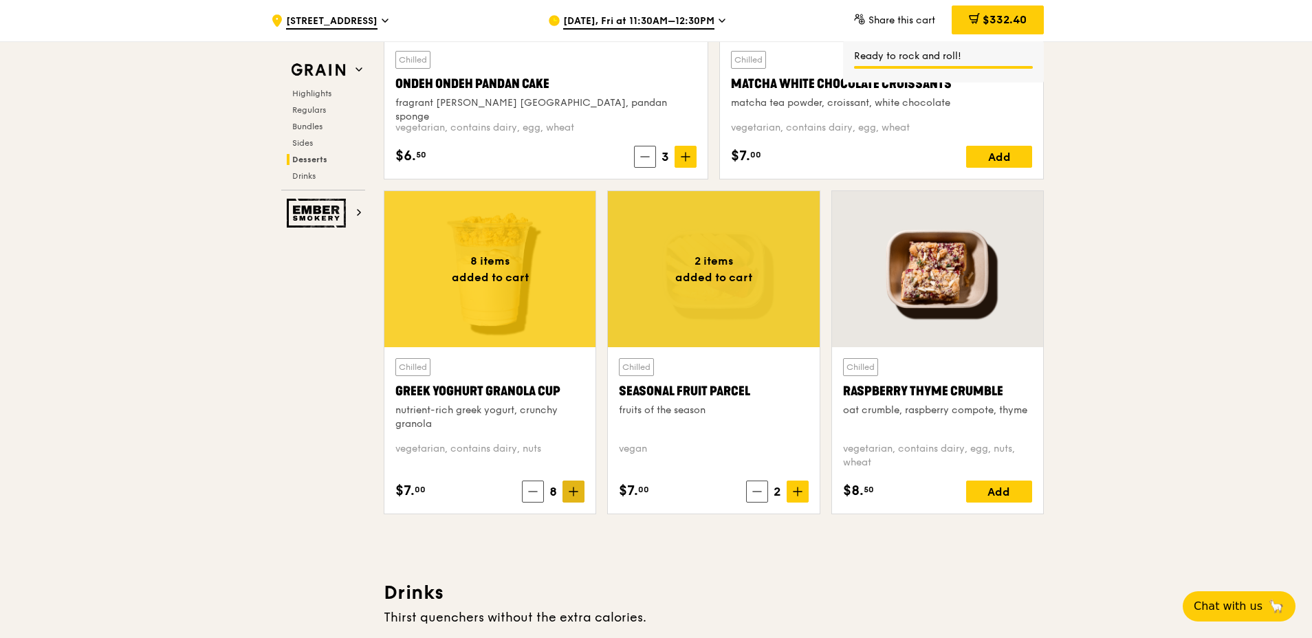
click at [574, 490] on icon at bounding box center [574, 492] width 10 height 10
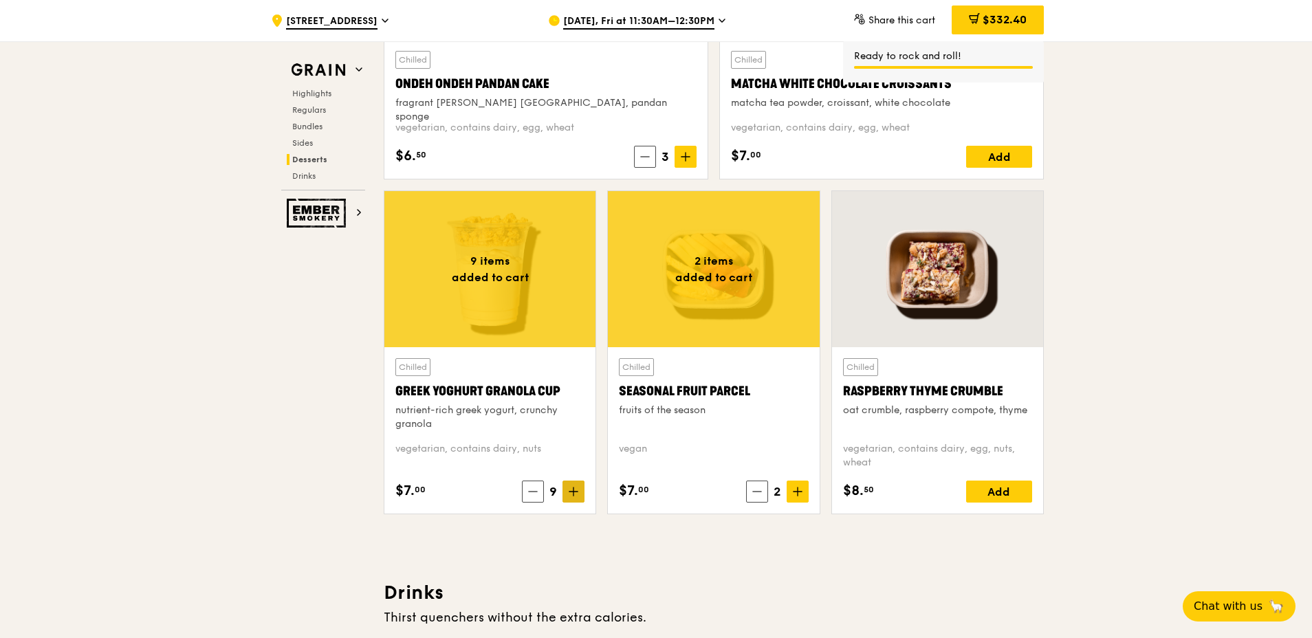
click at [574, 490] on icon at bounding box center [574, 492] width 10 height 10
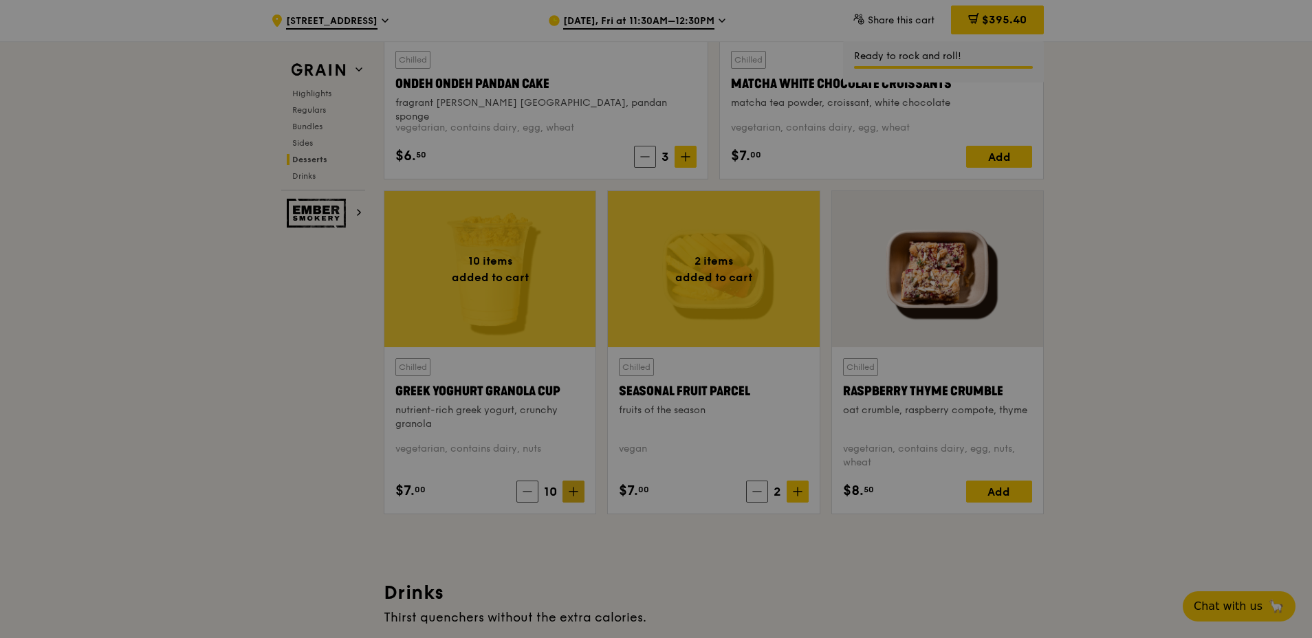
type input "10"
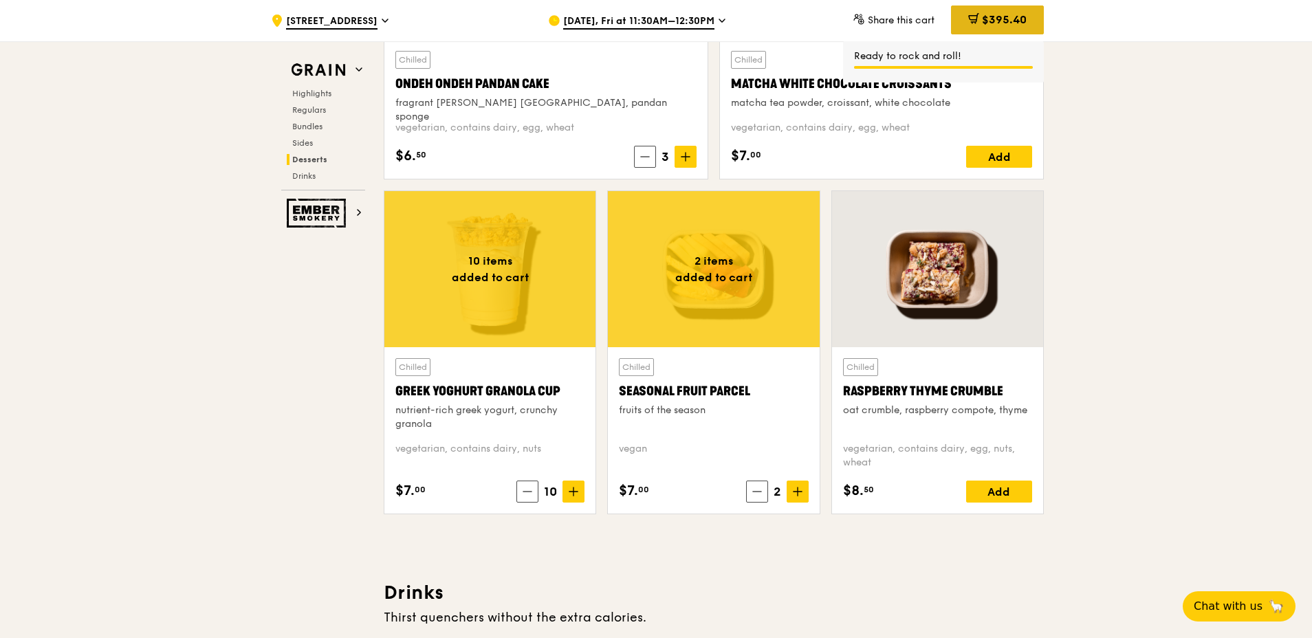
click at [984, 18] on span "$395.40" at bounding box center [1004, 19] width 45 height 13
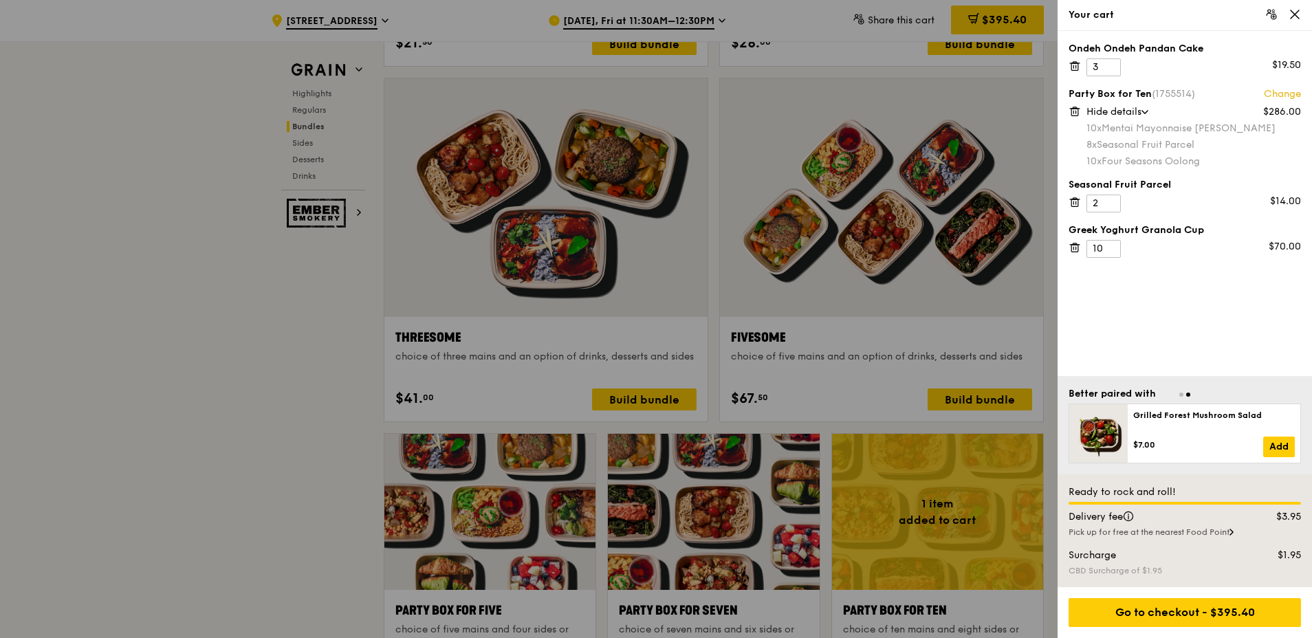
scroll to position [2307, 0]
